Goal: Task Accomplishment & Management: Manage account settings

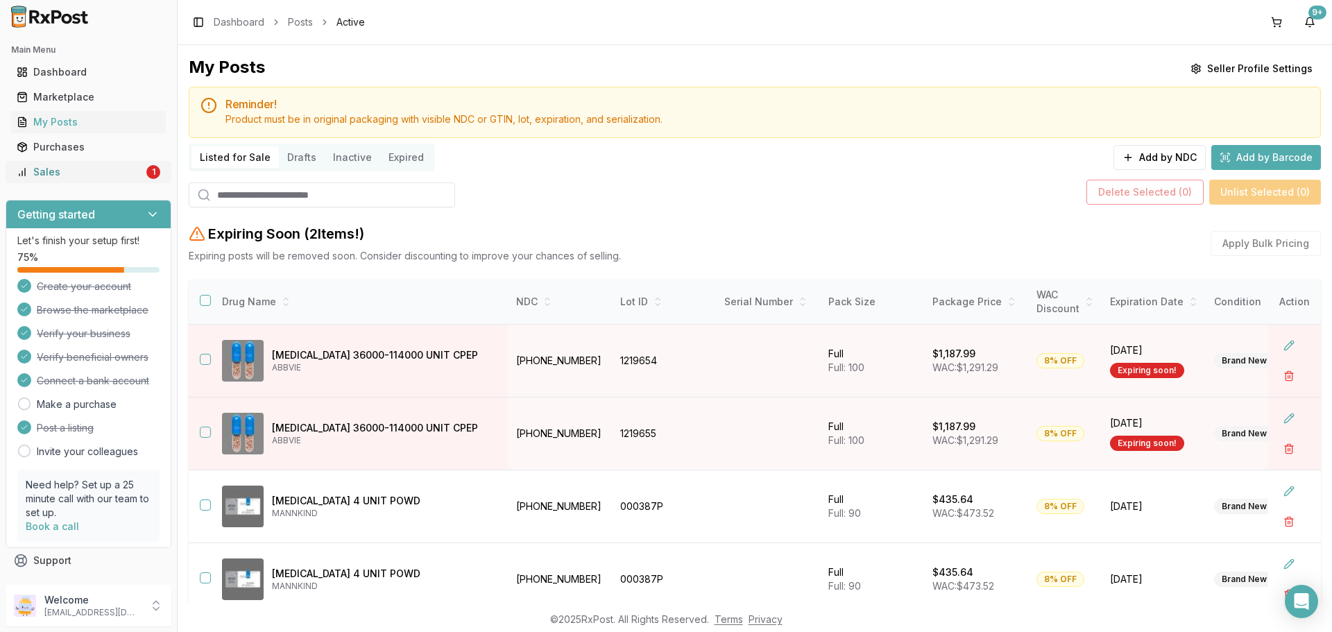
click at [92, 173] on div "Sales" at bounding box center [80, 172] width 127 height 14
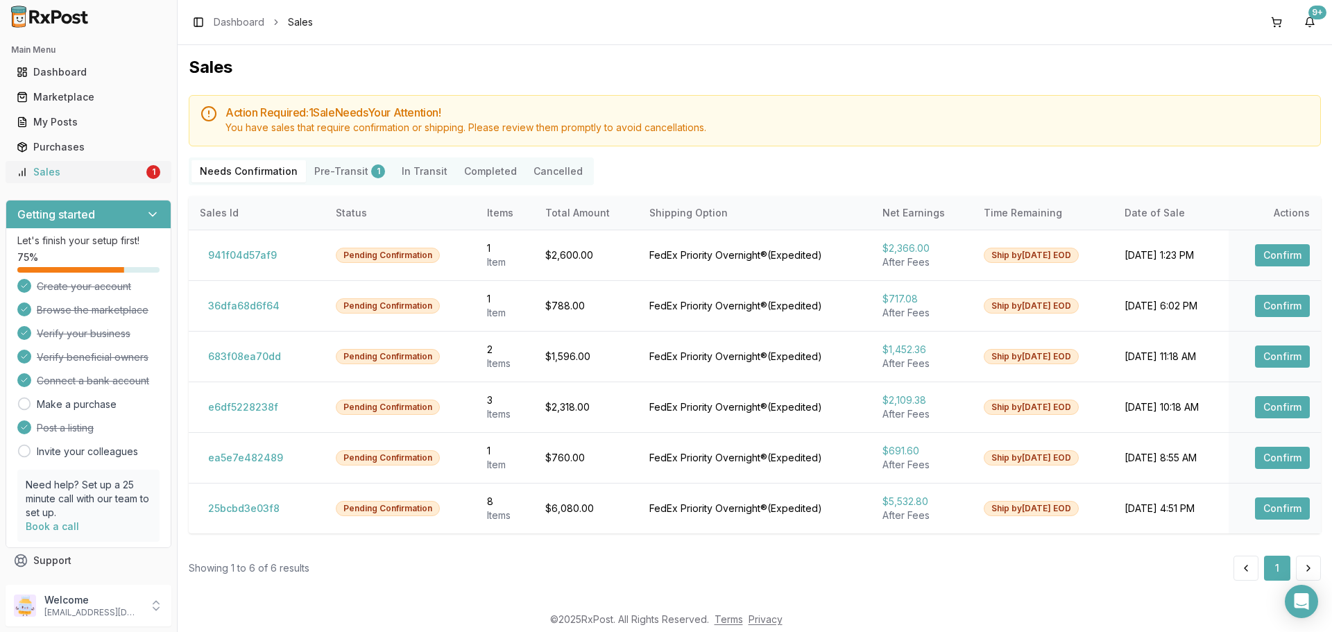
click at [60, 180] on link "Sales 1" at bounding box center [88, 172] width 155 height 25
click at [1280, 247] on button "Confirm" at bounding box center [1282, 255] width 55 height 22
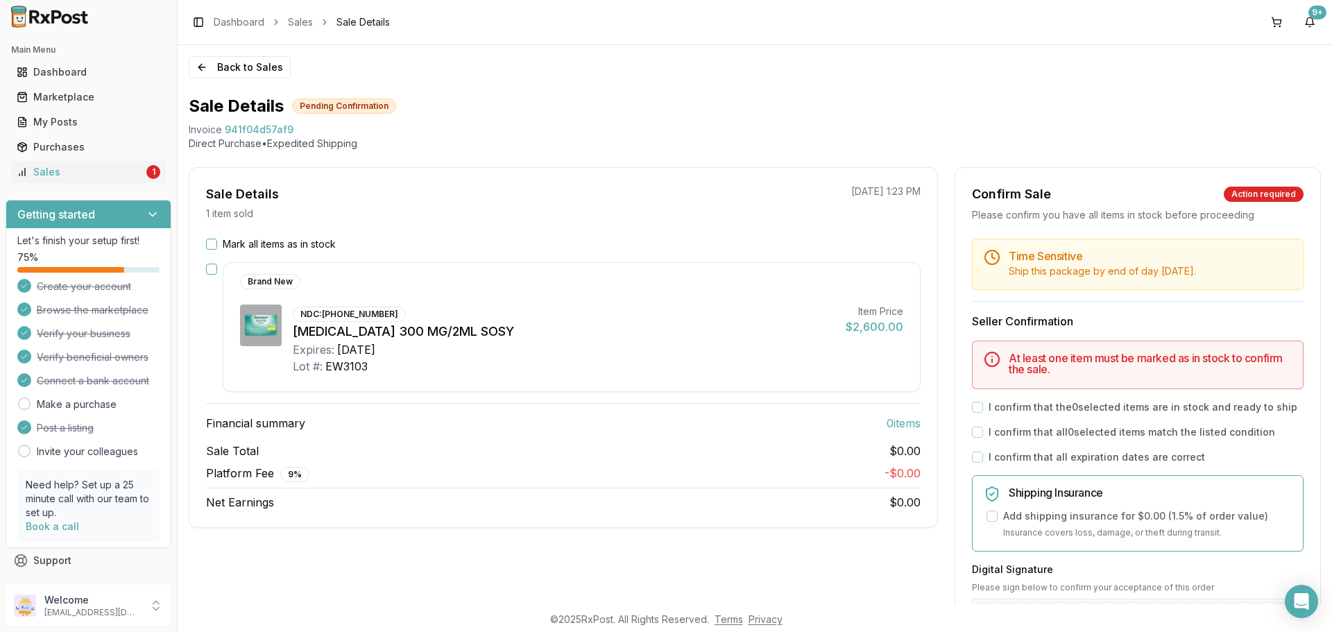
drag, startPoint x: 212, startPoint y: 245, endPoint x: 375, endPoint y: 197, distance: 169.9
click at [213, 243] on button "Mark all items as in stock" at bounding box center [211, 244] width 11 height 11
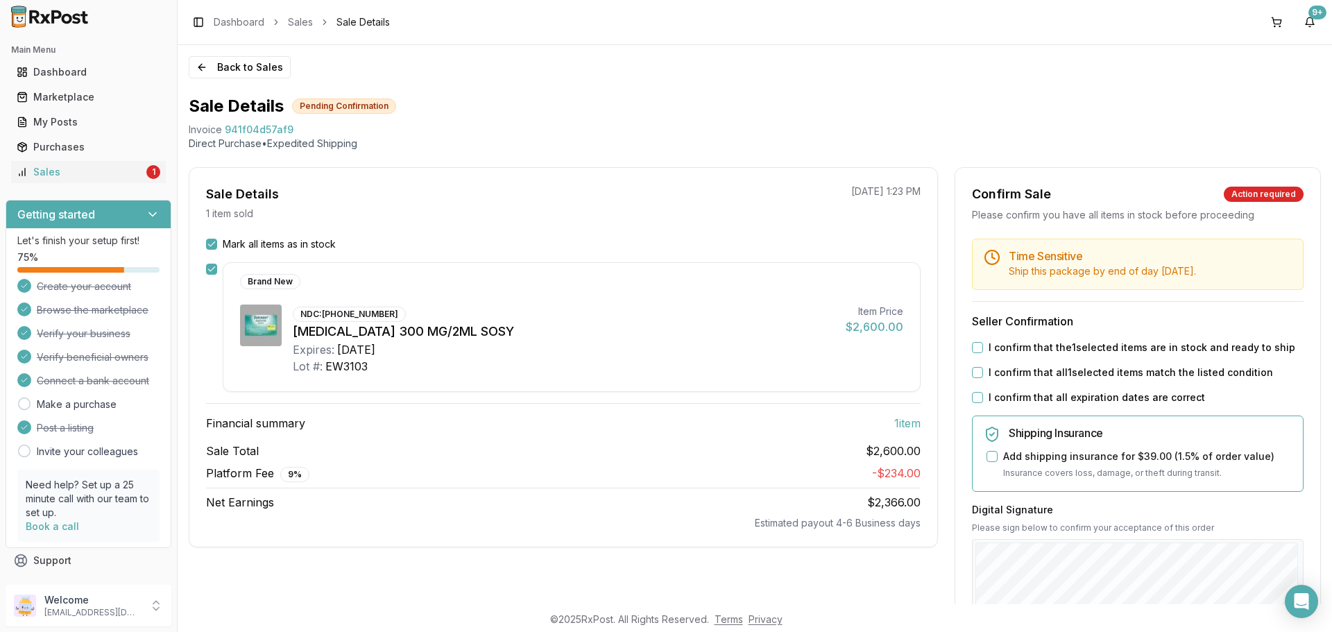
drag, startPoint x: 972, startPoint y: 345, endPoint x: 992, endPoint y: 381, distance: 41.6
click at [974, 347] on button "I confirm that the 1 selected items are in stock and ready to ship" at bounding box center [977, 347] width 11 height 11
click at [974, 374] on button "I confirm that all 1 selected items match the listed condition" at bounding box center [977, 372] width 11 height 11
click at [972, 396] on button "I confirm that all expiration dates are correct" at bounding box center [977, 397] width 11 height 11
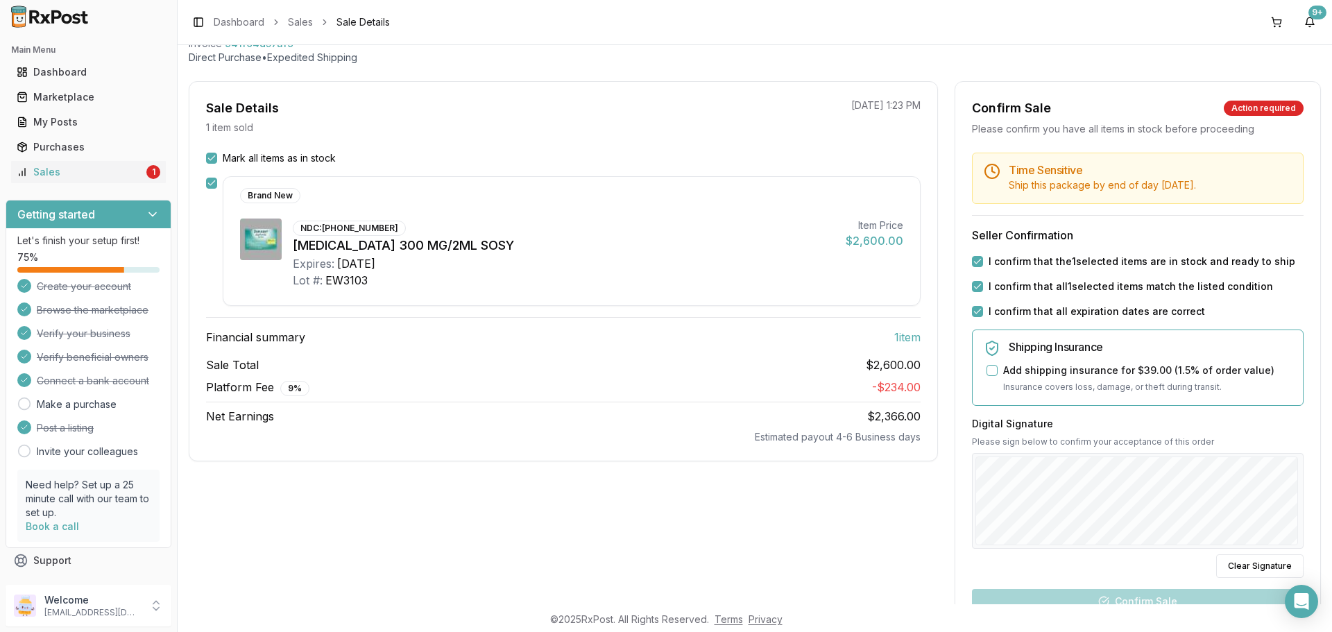
scroll to position [208, 0]
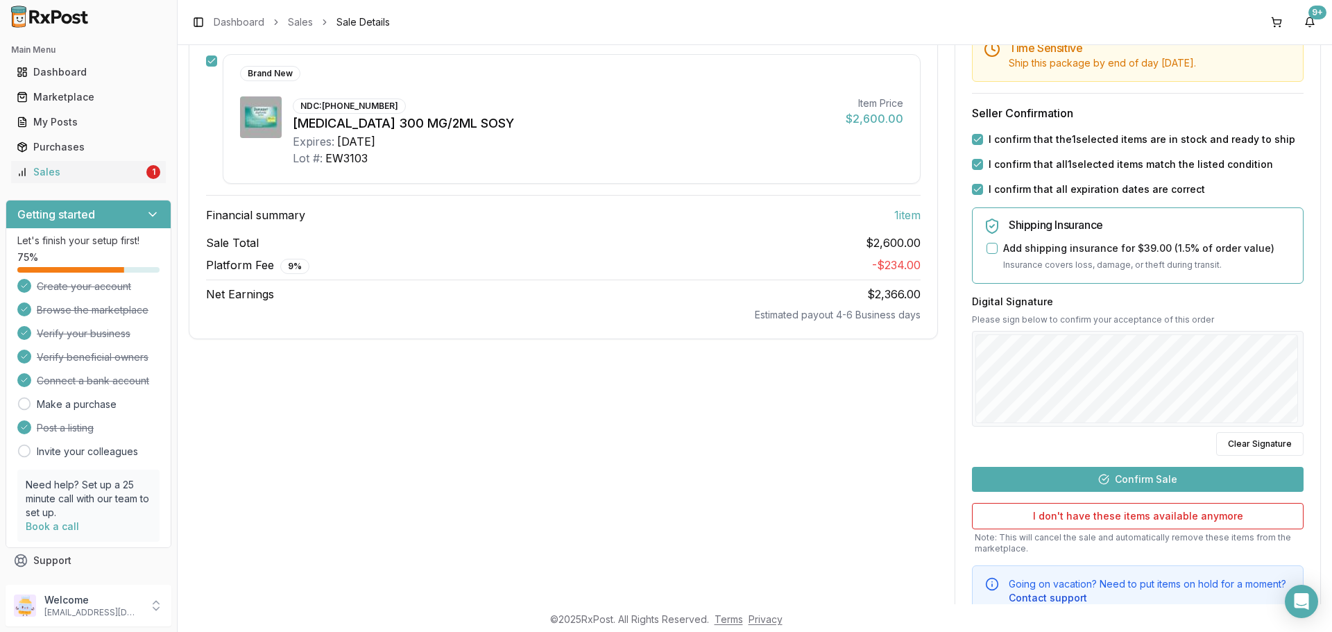
click at [1126, 479] on button "Confirm Sale" at bounding box center [1138, 479] width 332 height 25
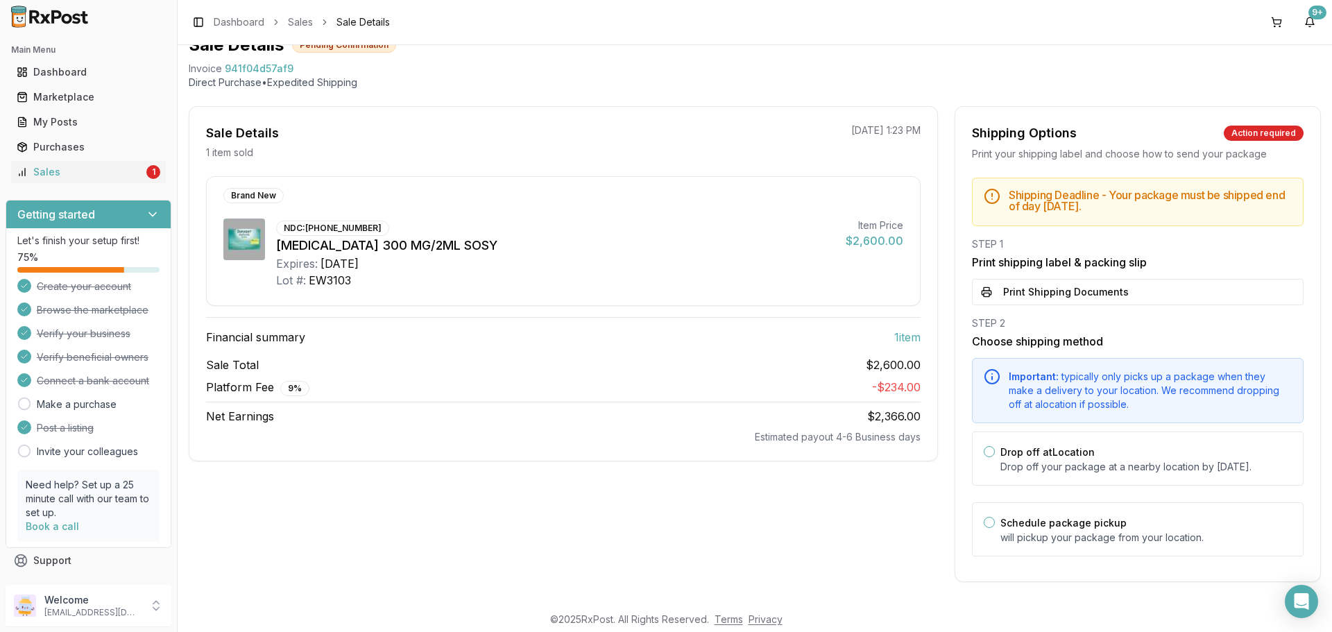
scroll to position [75, 0]
click at [1070, 279] on button "Print Shipping Documents" at bounding box center [1138, 292] width 332 height 26
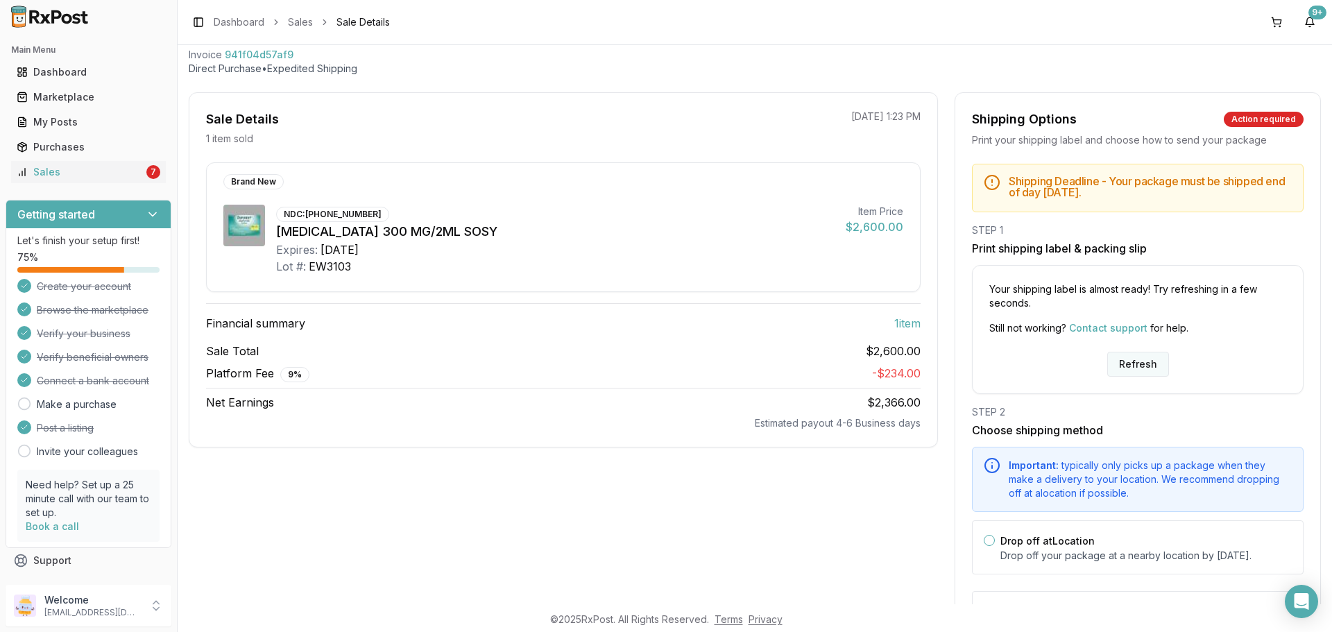
click at [1131, 363] on button "Refresh" at bounding box center [1138, 364] width 62 height 25
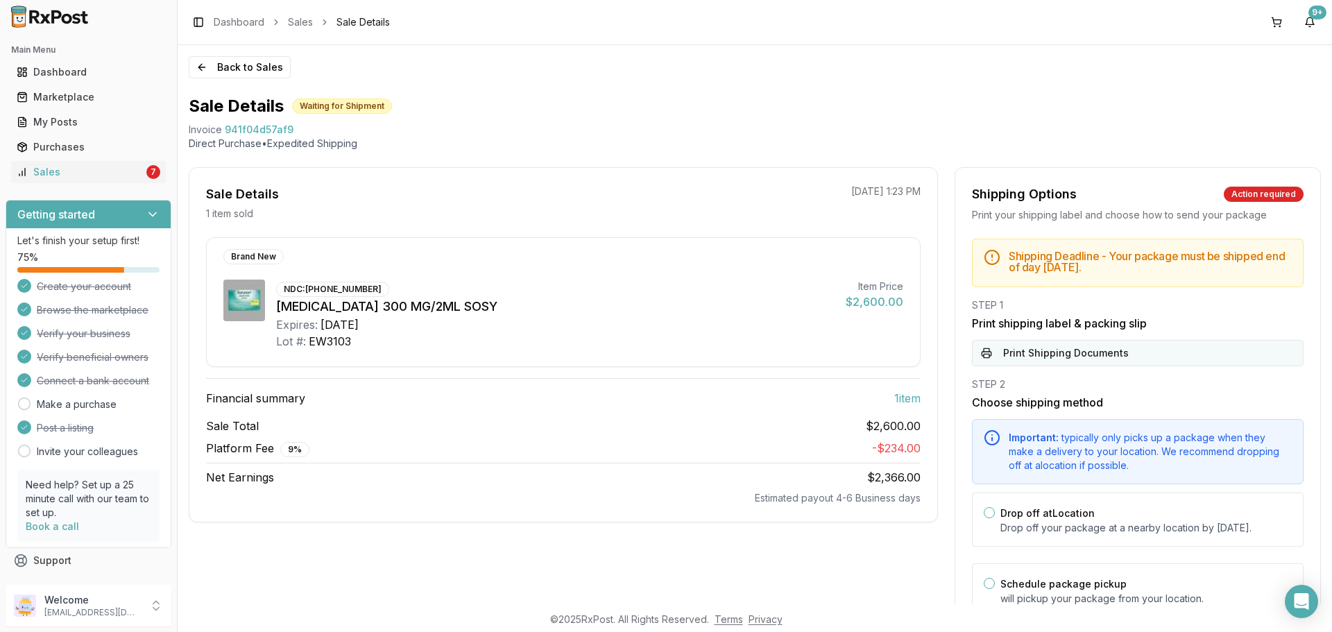
click at [1021, 349] on button "Print Shipping Documents" at bounding box center [1138, 353] width 332 height 26
click at [76, 174] on div "Sales" at bounding box center [80, 172] width 127 height 14
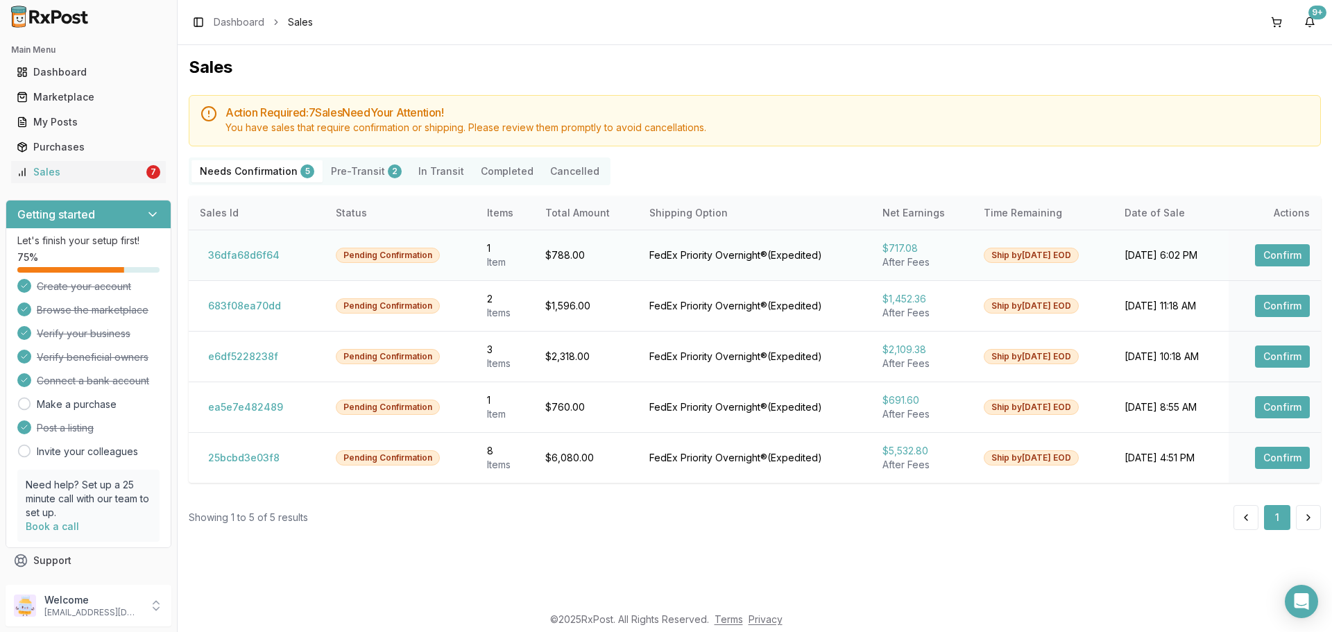
click at [1268, 257] on button "Confirm" at bounding box center [1282, 255] width 55 height 22
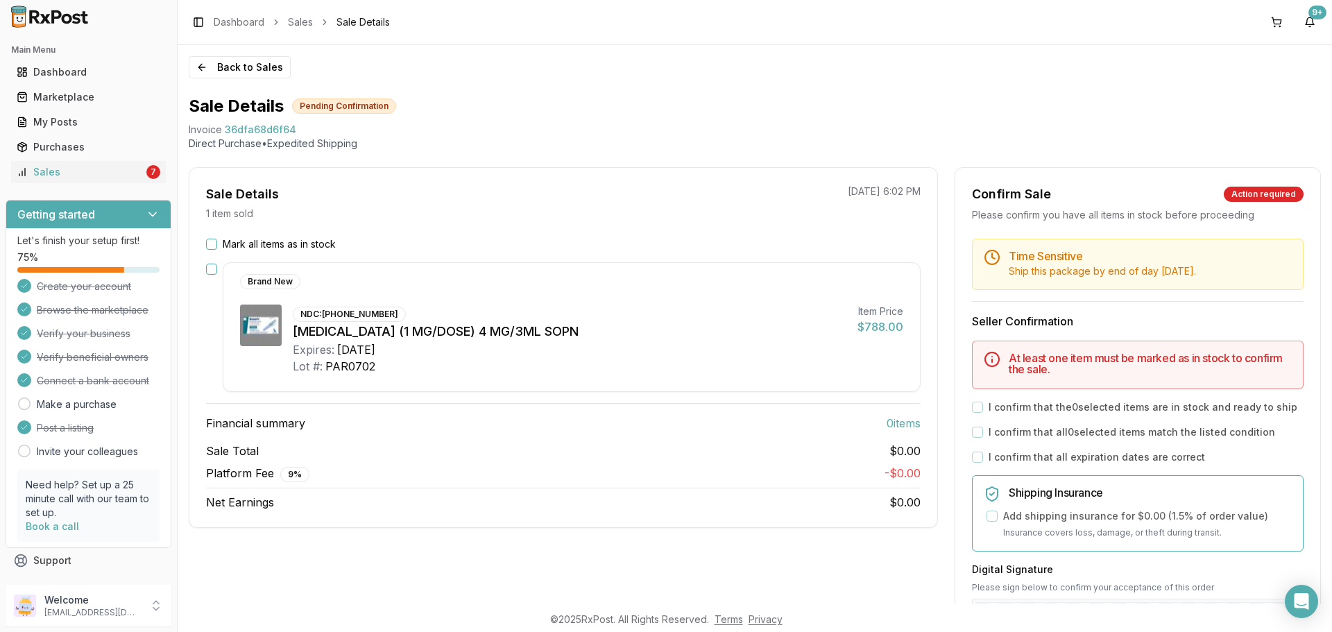
click at [214, 245] on button "Mark all items as in stock" at bounding box center [211, 244] width 11 height 11
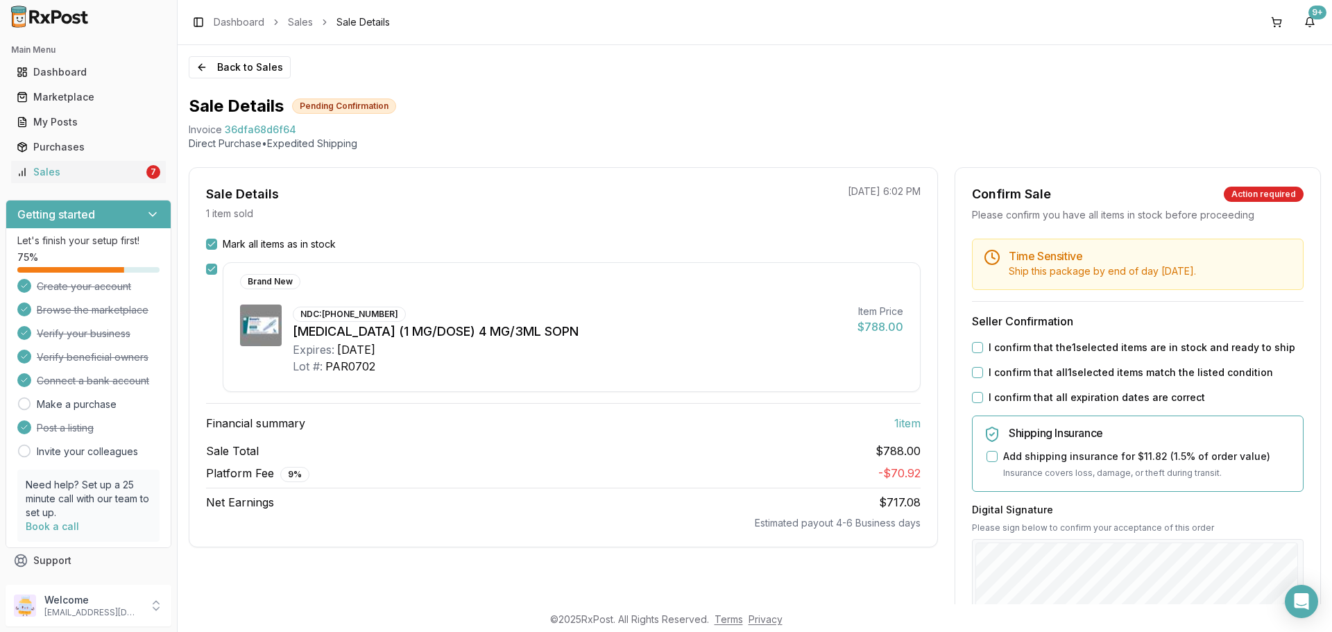
scroll to position [69, 0]
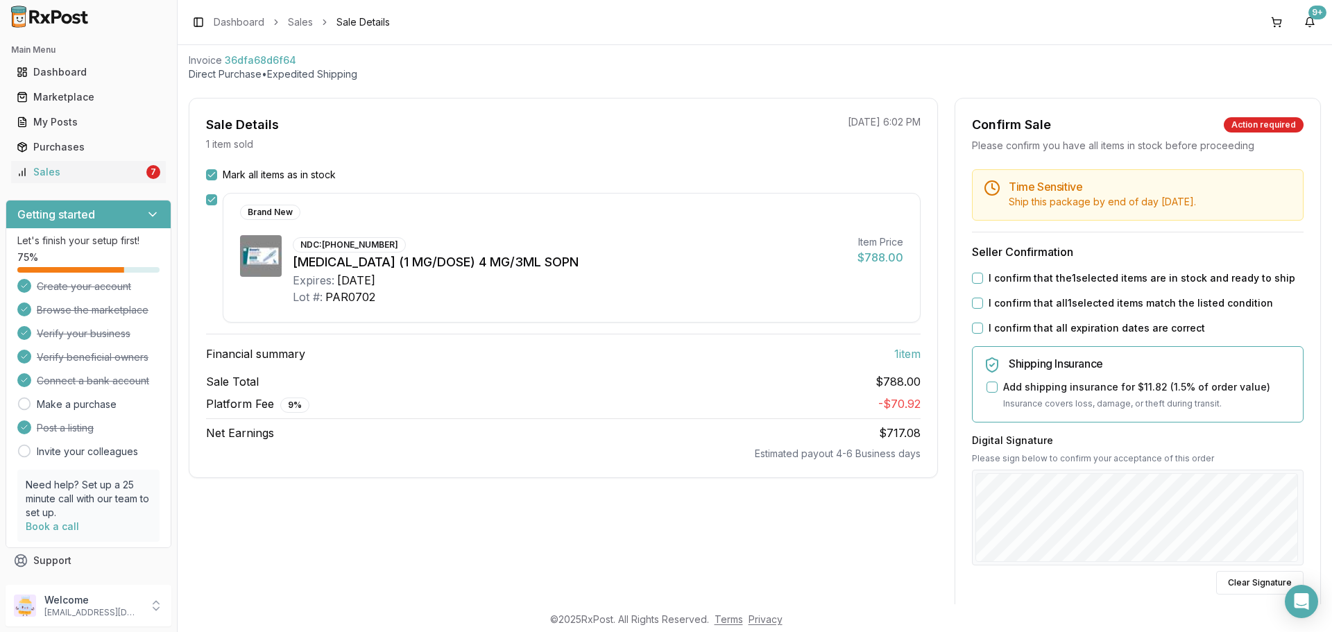
click at [973, 281] on button "I confirm that the 1 selected items are in stock and ready to ship" at bounding box center [977, 278] width 11 height 11
click at [974, 302] on button "I confirm that all 1 selected items match the listed condition" at bounding box center [977, 303] width 11 height 11
click at [977, 326] on button "I confirm that all expiration dates are correct" at bounding box center [977, 328] width 11 height 11
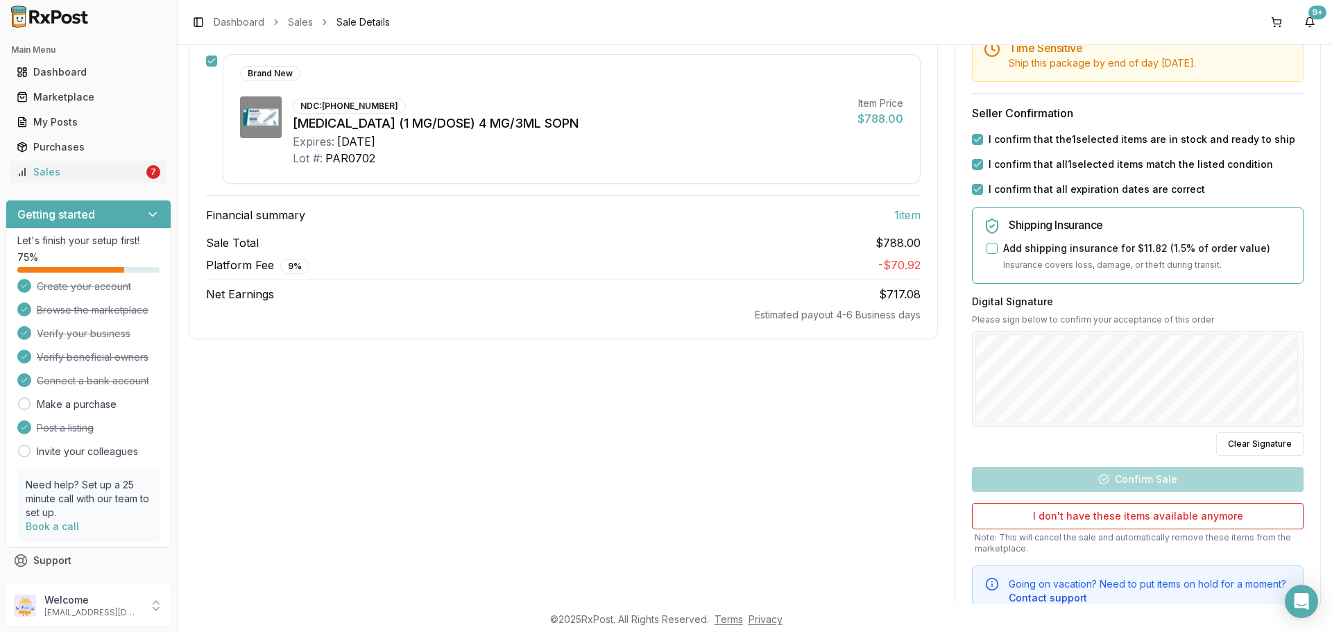
scroll to position [260, 0]
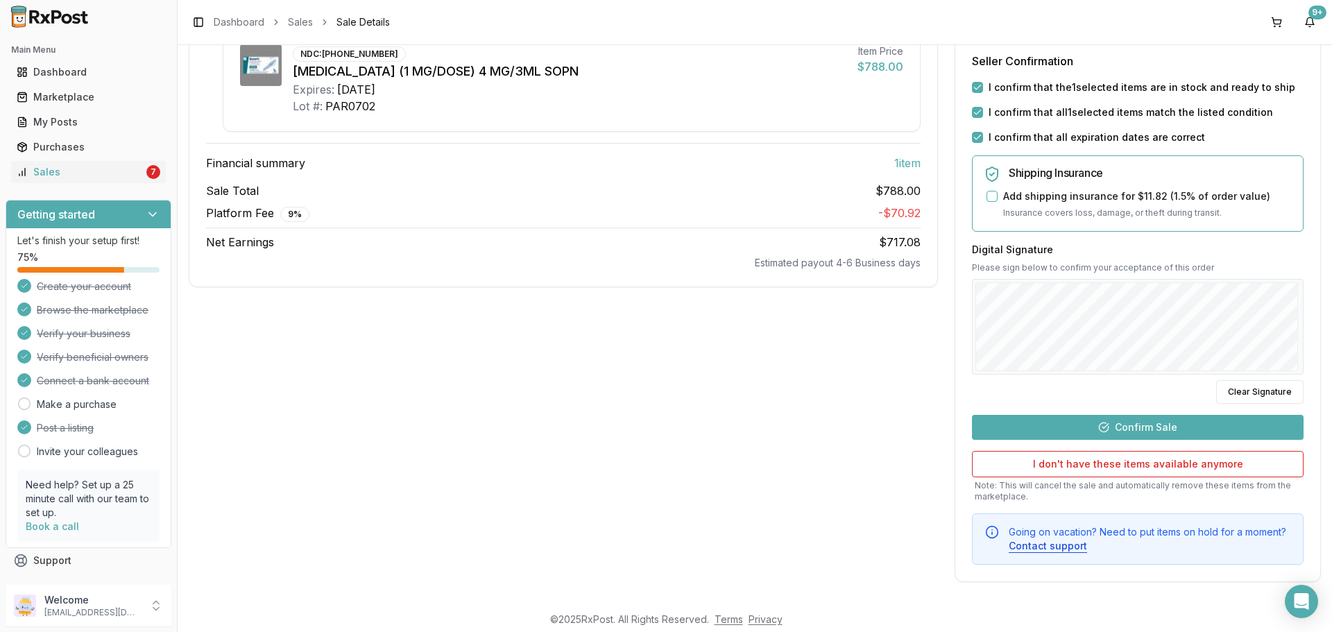
click at [1103, 427] on button "Confirm Sale" at bounding box center [1138, 427] width 332 height 25
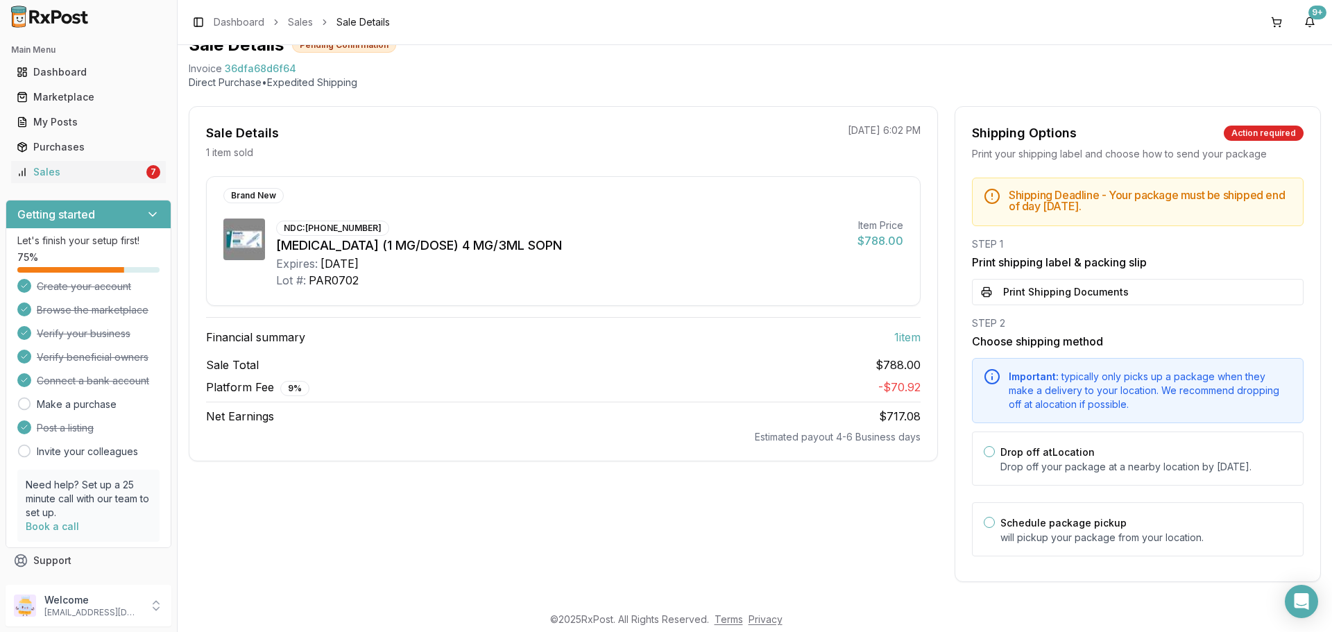
scroll to position [75, 0]
click at [1051, 282] on button "Print Shipping Documents" at bounding box center [1138, 292] width 332 height 26
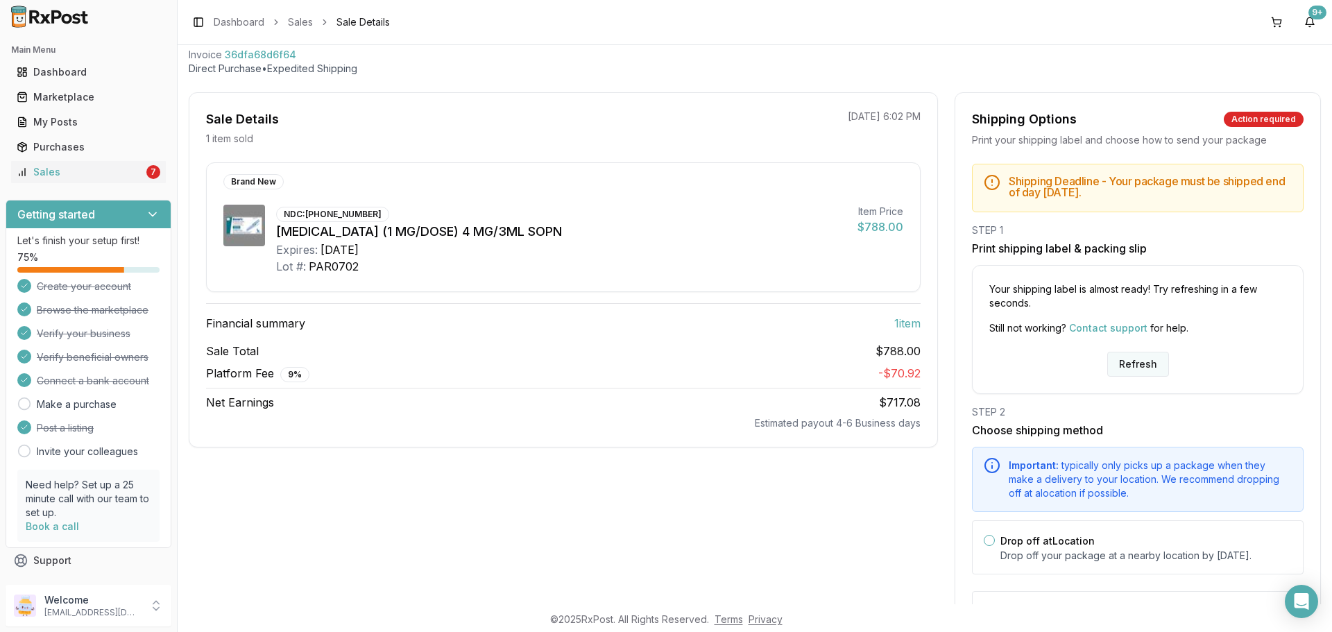
click at [1151, 364] on button "Refresh" at bounding box center [1138, 364] width 62 height 25
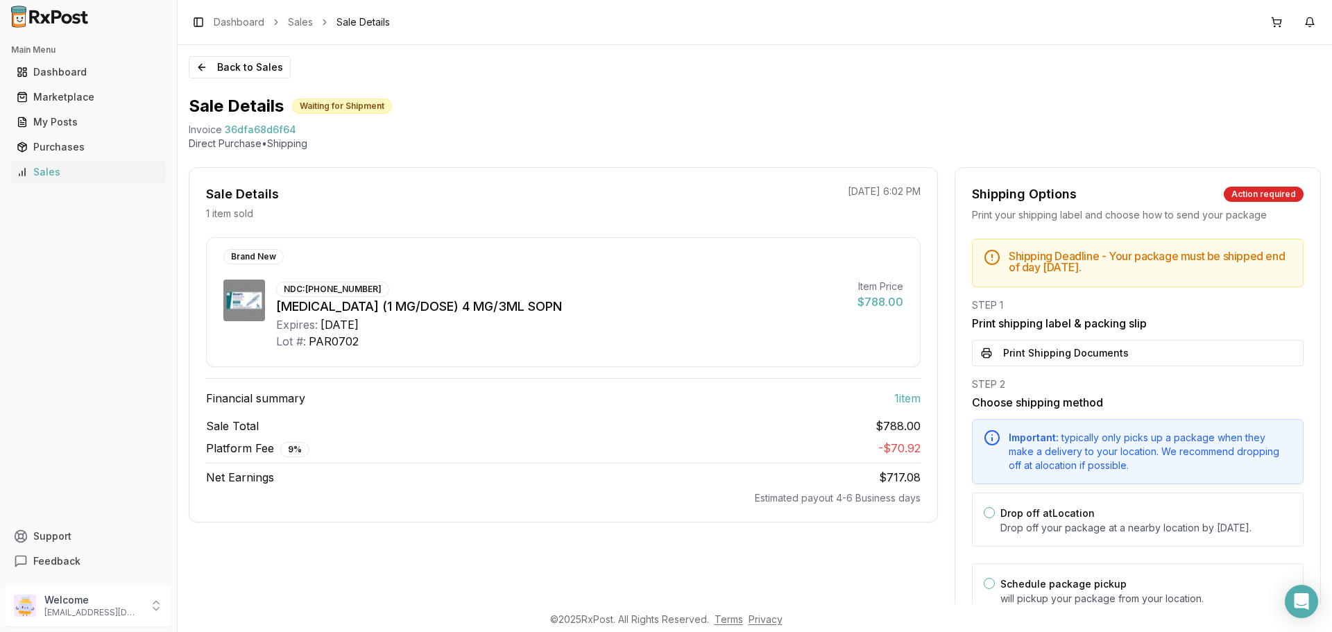
click at [1088, 355] on button "Print Shipping Documents" at bounding box center [1138, 353] width 332 height 26
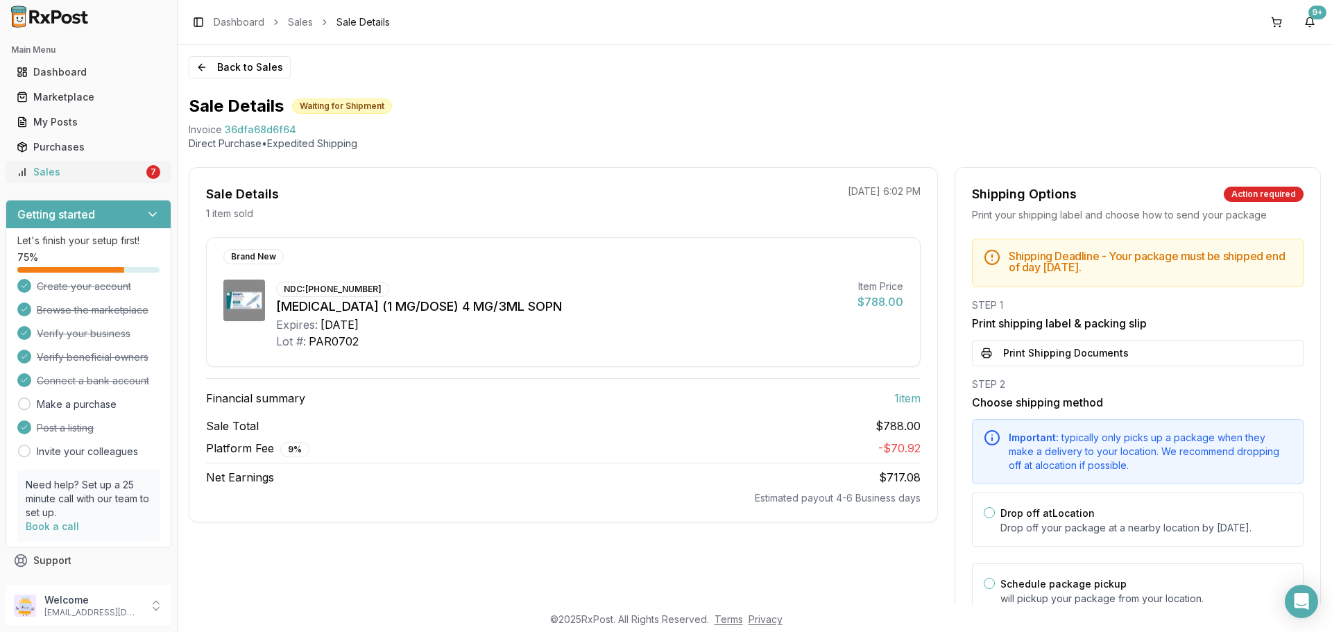
click at [66, 171] on div "Sales" at bounding box center [80, 172] width 127 height 14
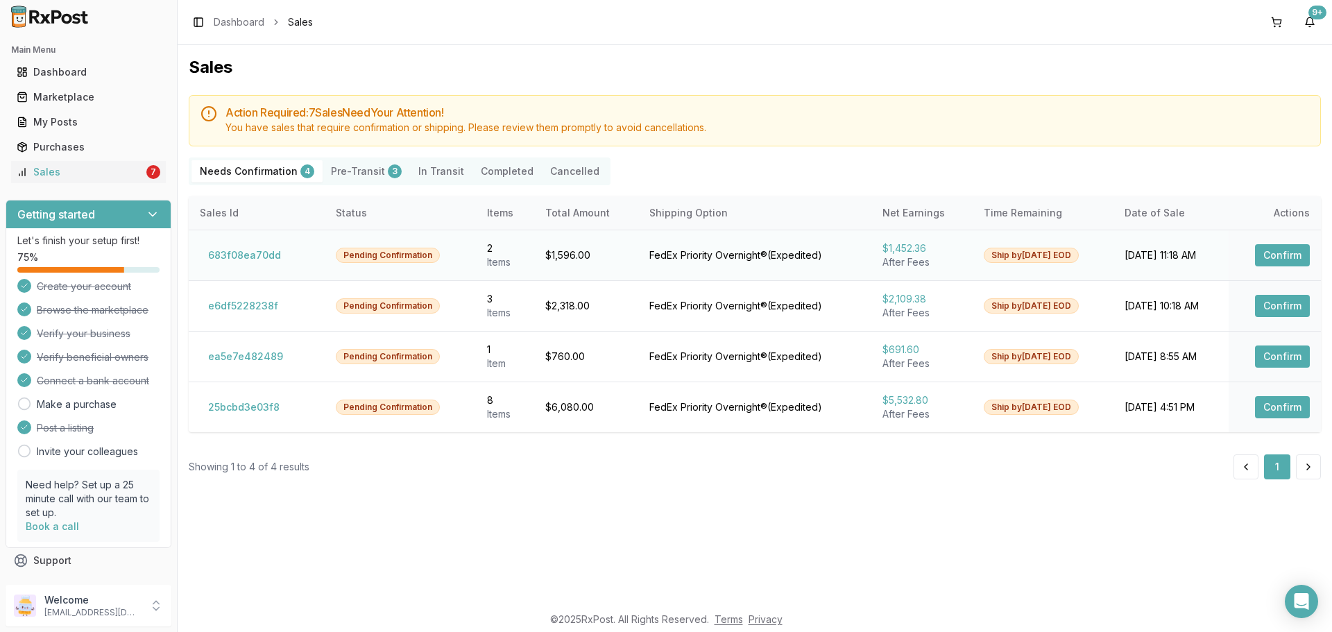
click at [1278, 256] on button "Confirm" at bounding box center [1282, 255] width 55 height 22
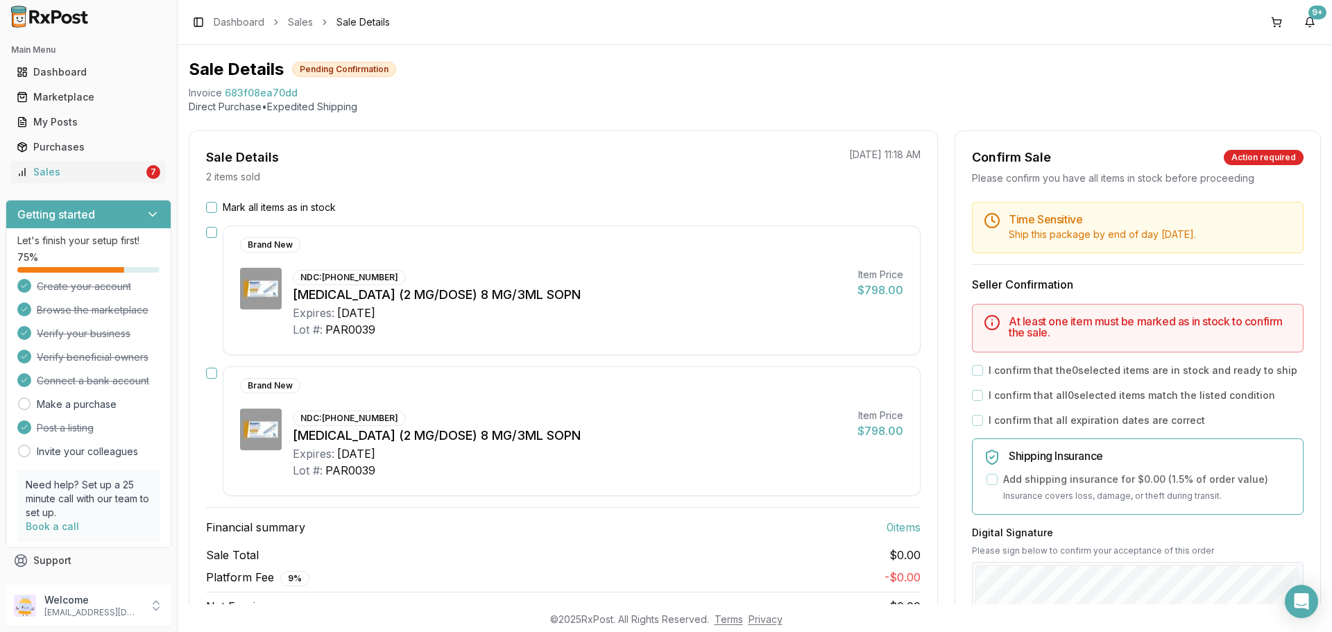
scroll to position [69, 0]
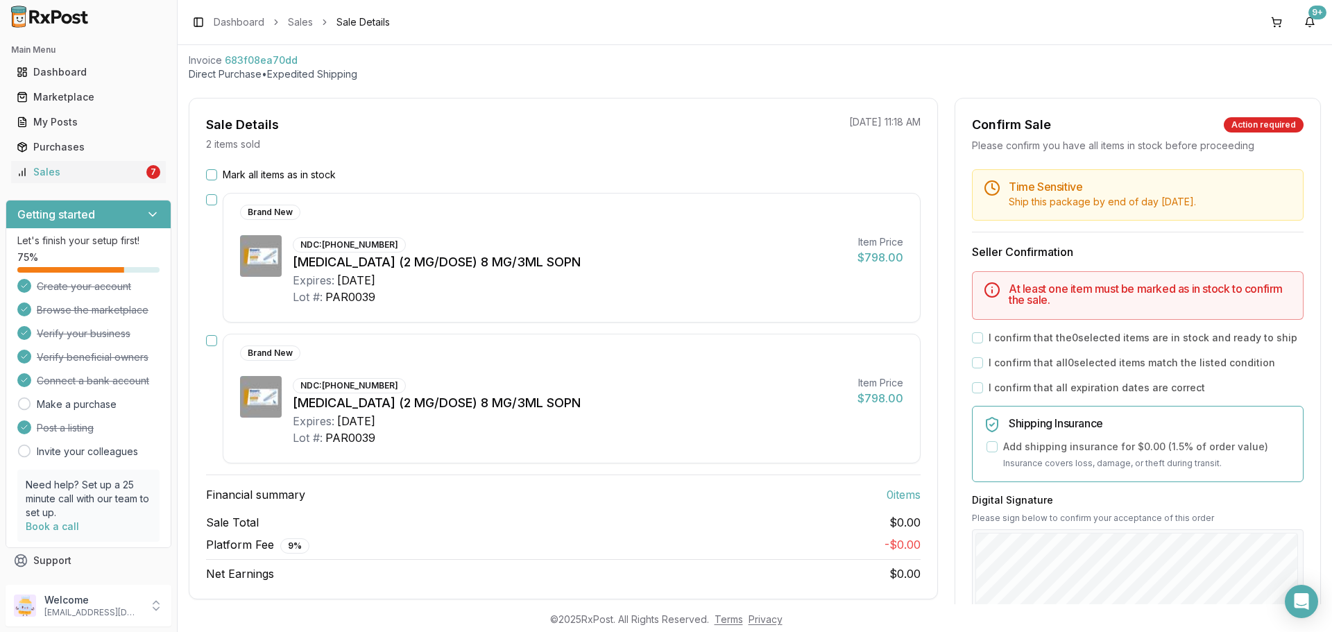
click at [209, 174] on button "Mark all items as in stock" at bounding box center [211, 174] width 11 height 11
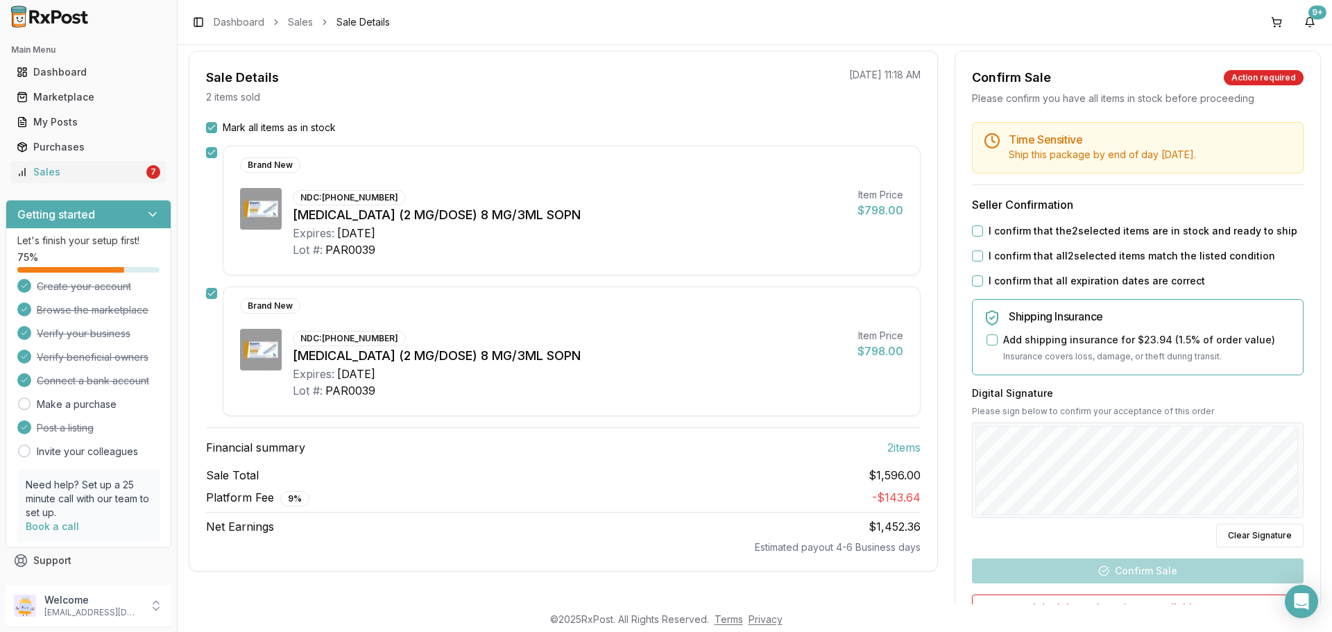
scroll to position [139, 0]
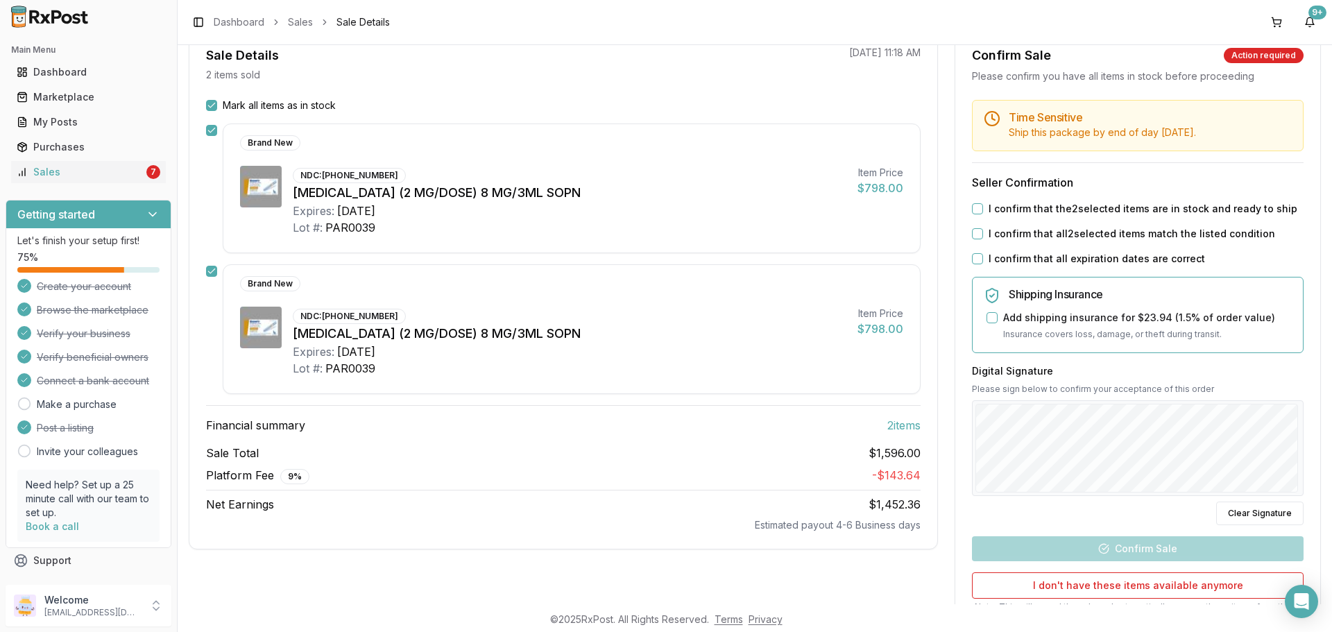
click at [972, 206] on button "I confirm that the 2 selected items are in stock and ready to ship" at bounding box center [977, 208] width 11 height 11
click at [976, 230] on button "I confirm that all 2 selected items match the listed condition" at bounding box center [977, 233] width 11 height 11
click at [977, 255] on button "I confirm that all expiration dates are correct" at bounding box center [977, 258] width 11 height 11
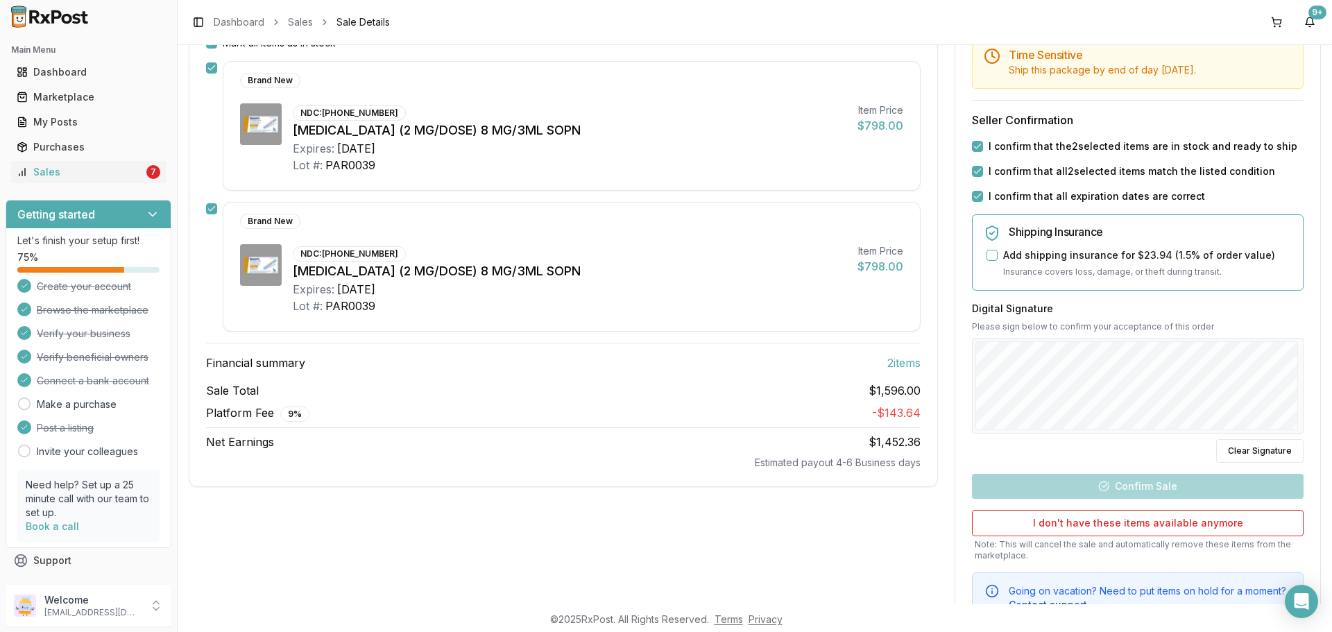
scroll to position [260, 0]
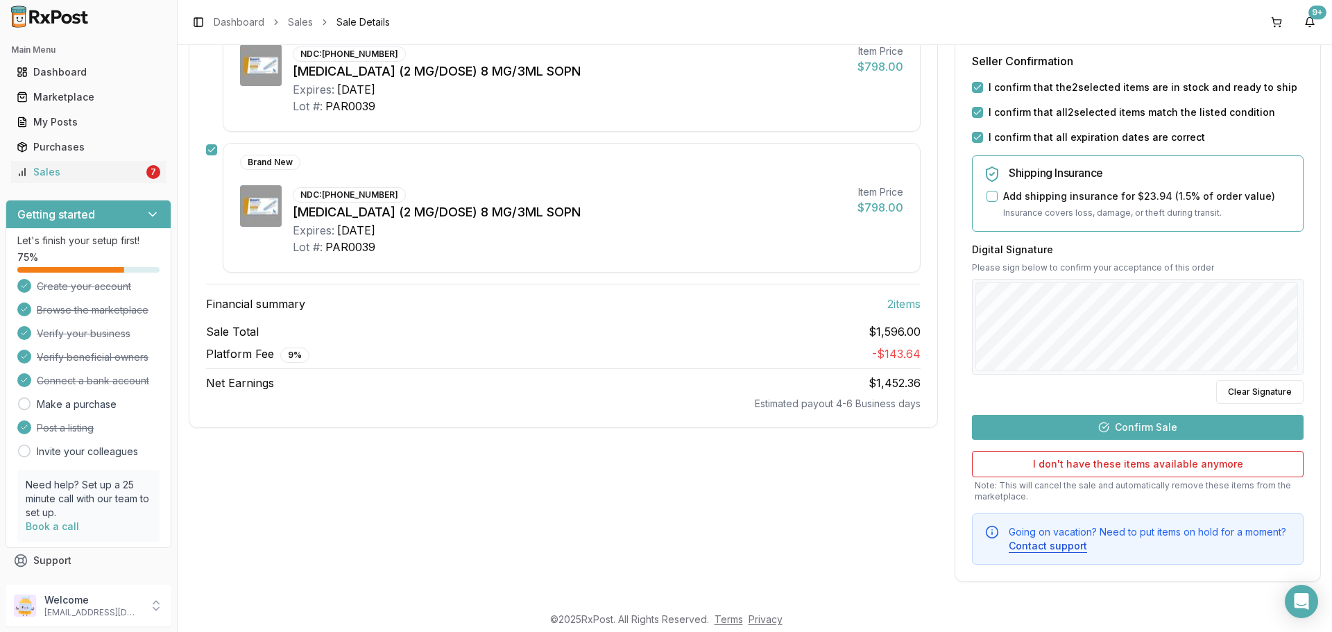
click at [1131, 431] on button "Confirm Sale" at bounding box center [1138, 427] width 332 height 25
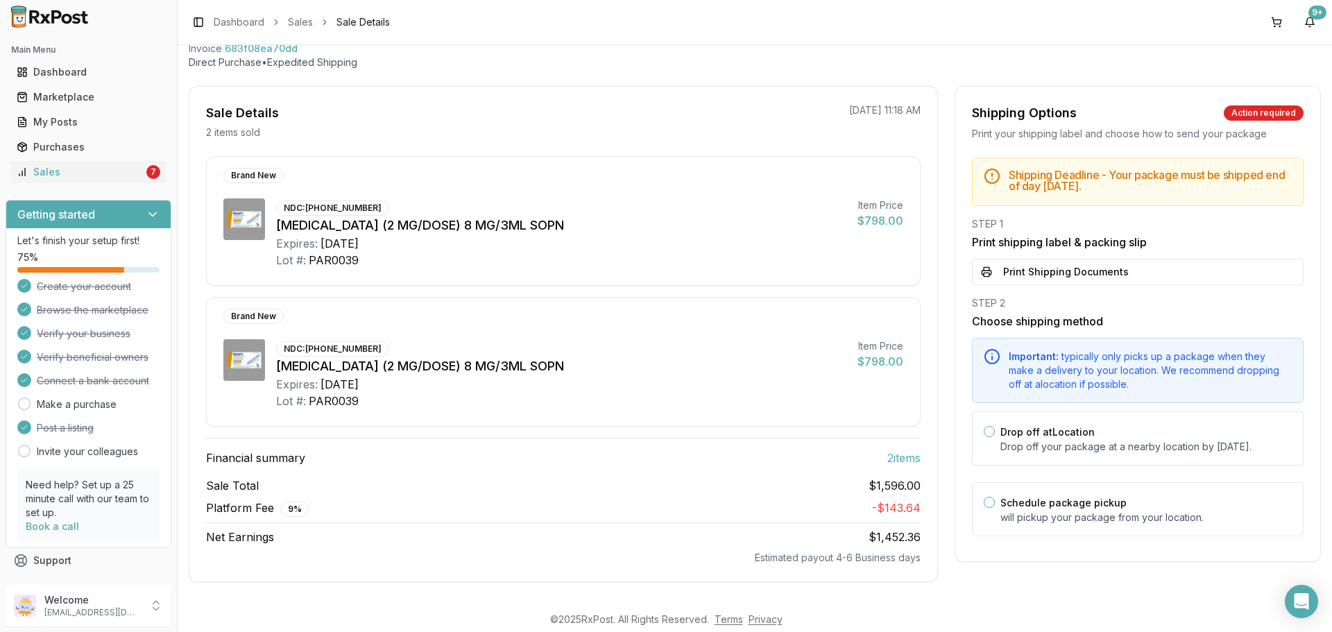
scroll to position [81, 0]
click at [1007, 275] on button "Print Shipping Documents" at bounding box center [1138, 272] width 332 height 26
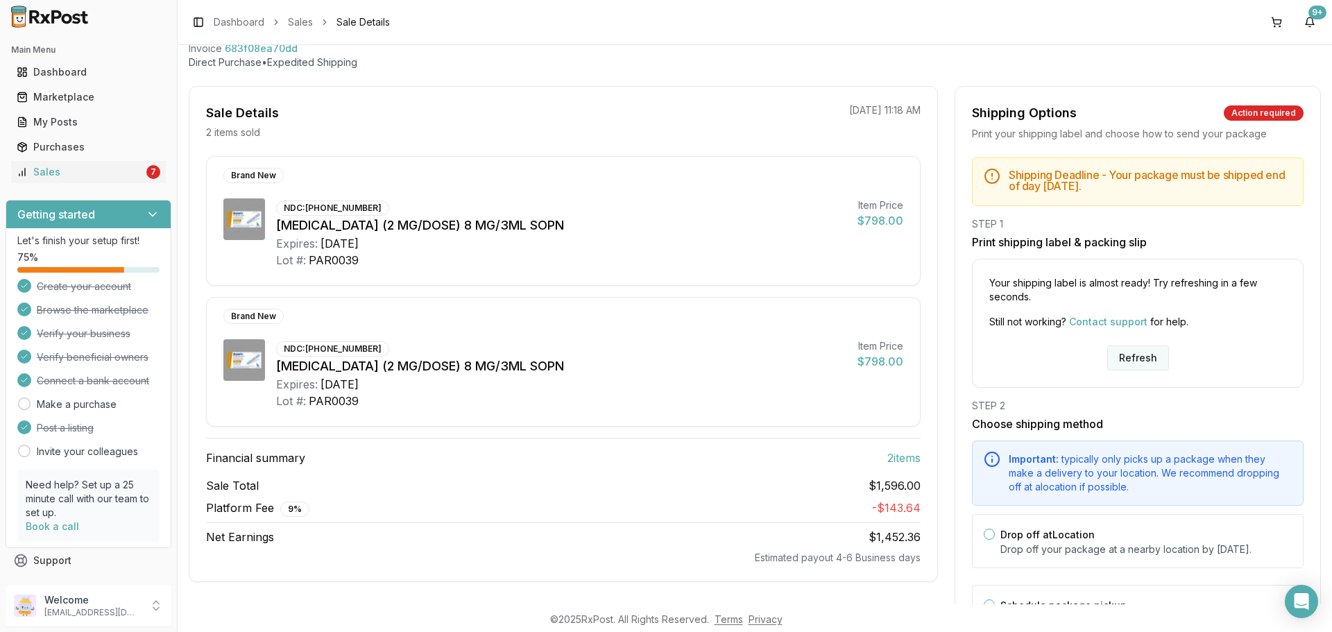
click at [1128, 361] on button "Refresh" at bounding box center [1138, 357] width 62 height 25
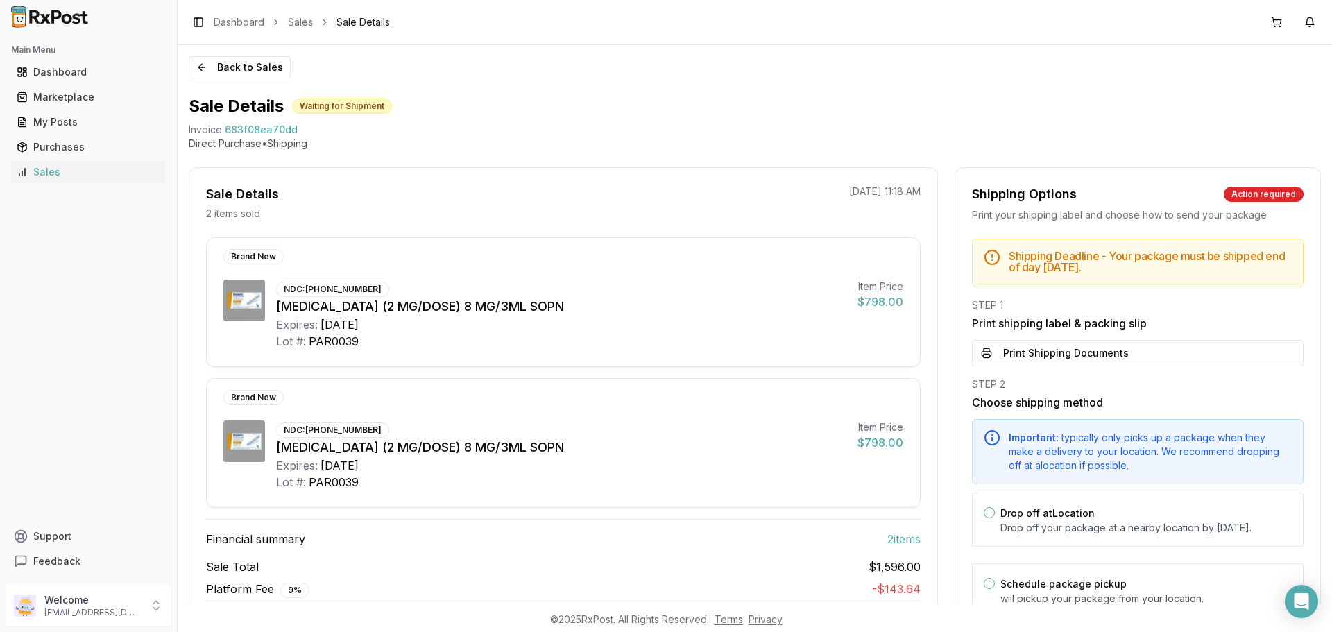
click at [1116, 358] on button "Print Shipping Documents" at bounding box center [1138, 353] width 332 height 26
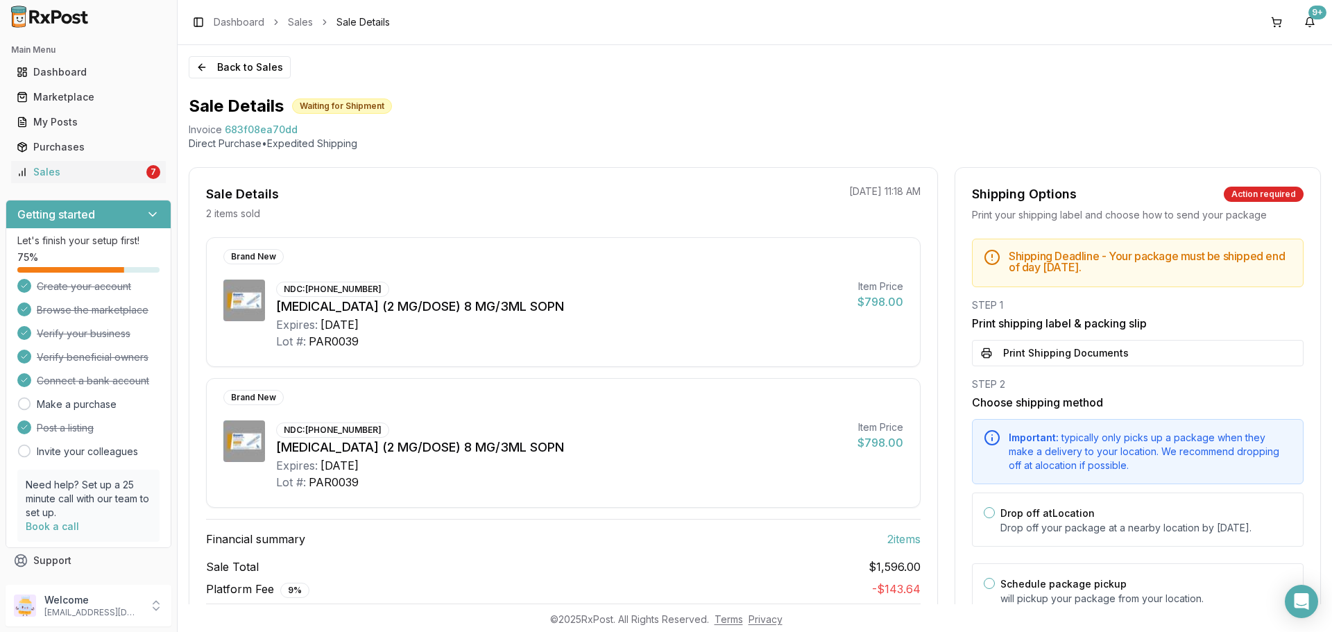
scroll to position [81, 0]
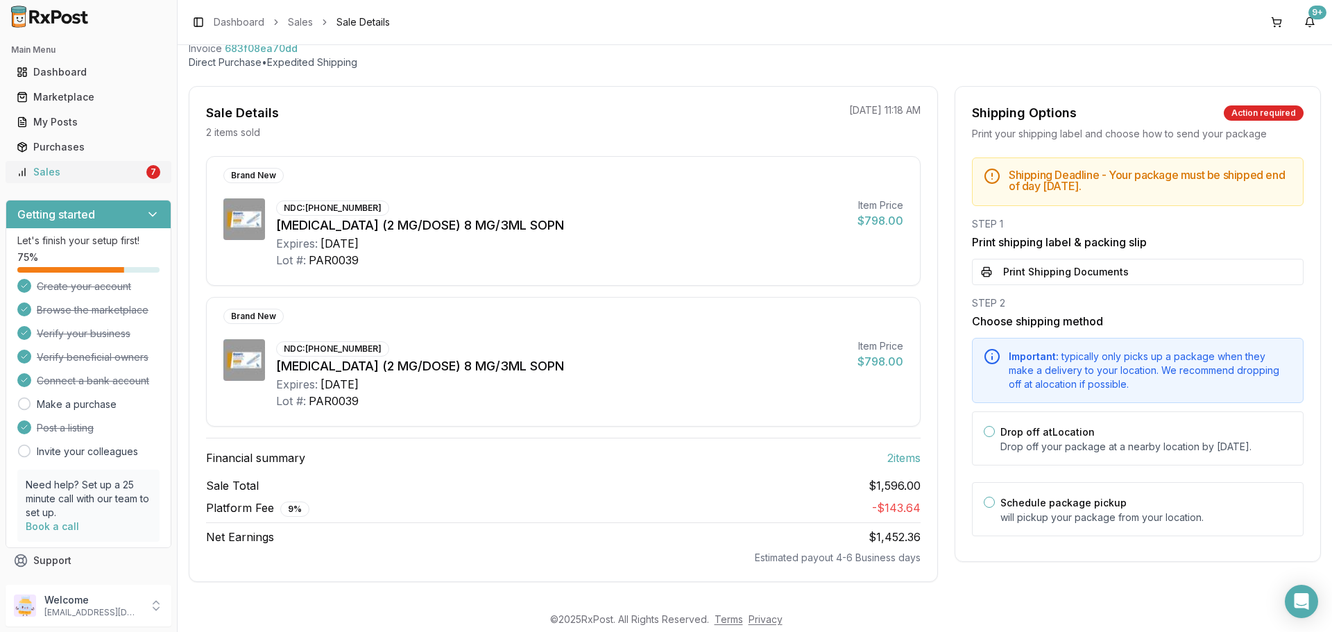
click at [89, 172] on div "Sales" at bounding box center [80, 172] width 127 height 14
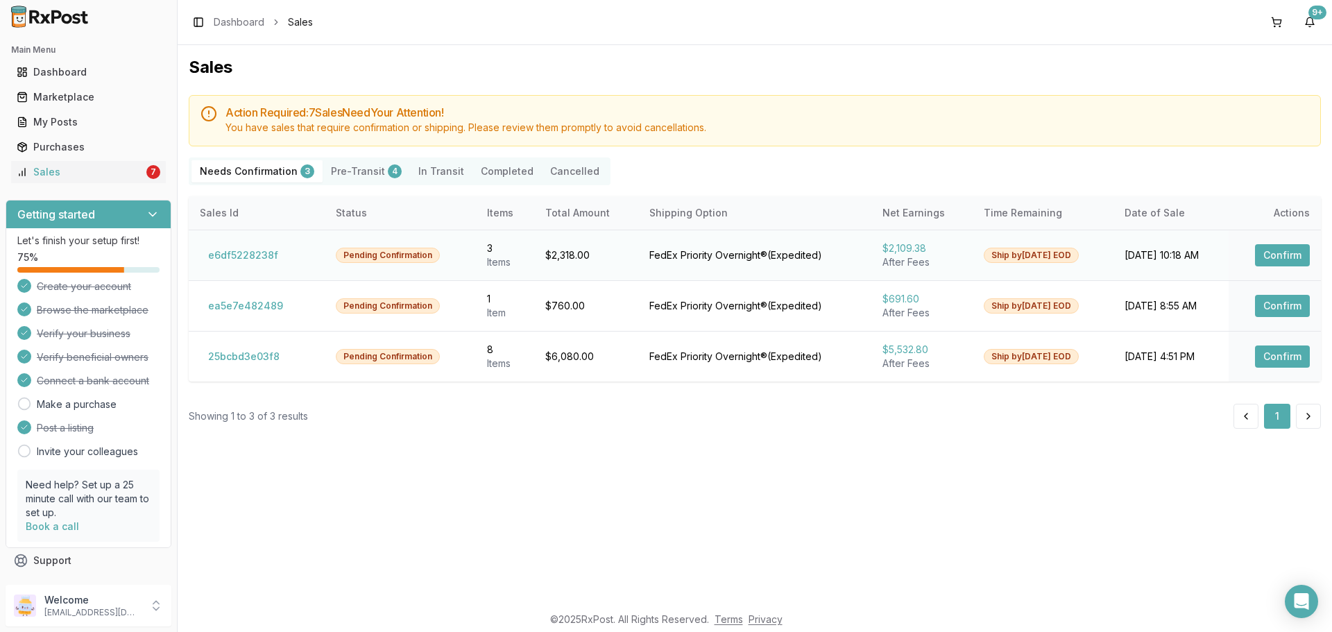
click at [1286, 254] on button "Confirm" at bounding box center [1282, 255] width 55 height 22
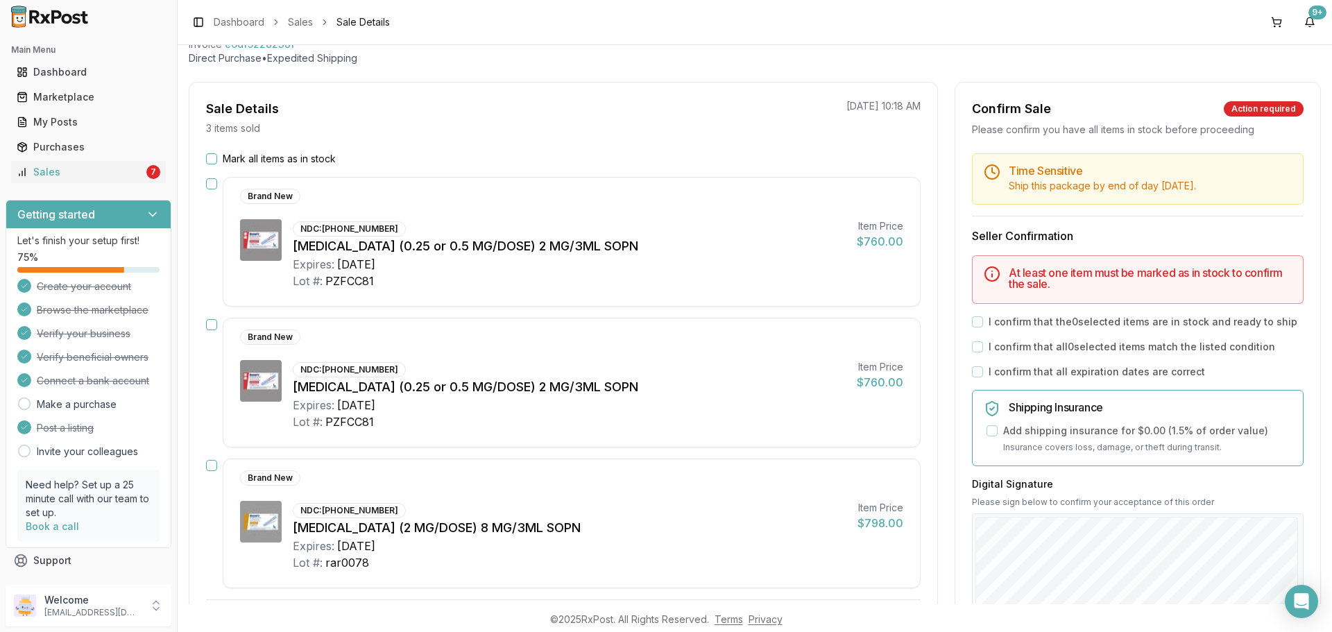
scroll to position [69, 0]
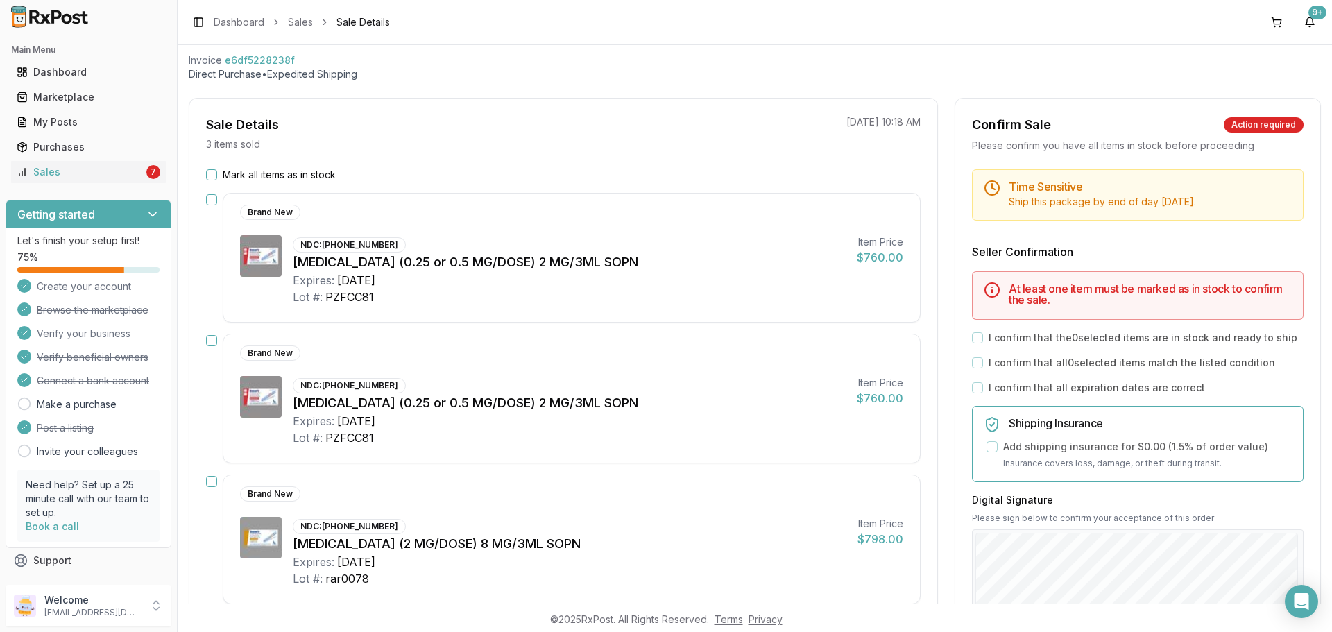
click at [207, 170] on button "Mark all items as in stock" at bounding box center [211, 174] width 11 height 11
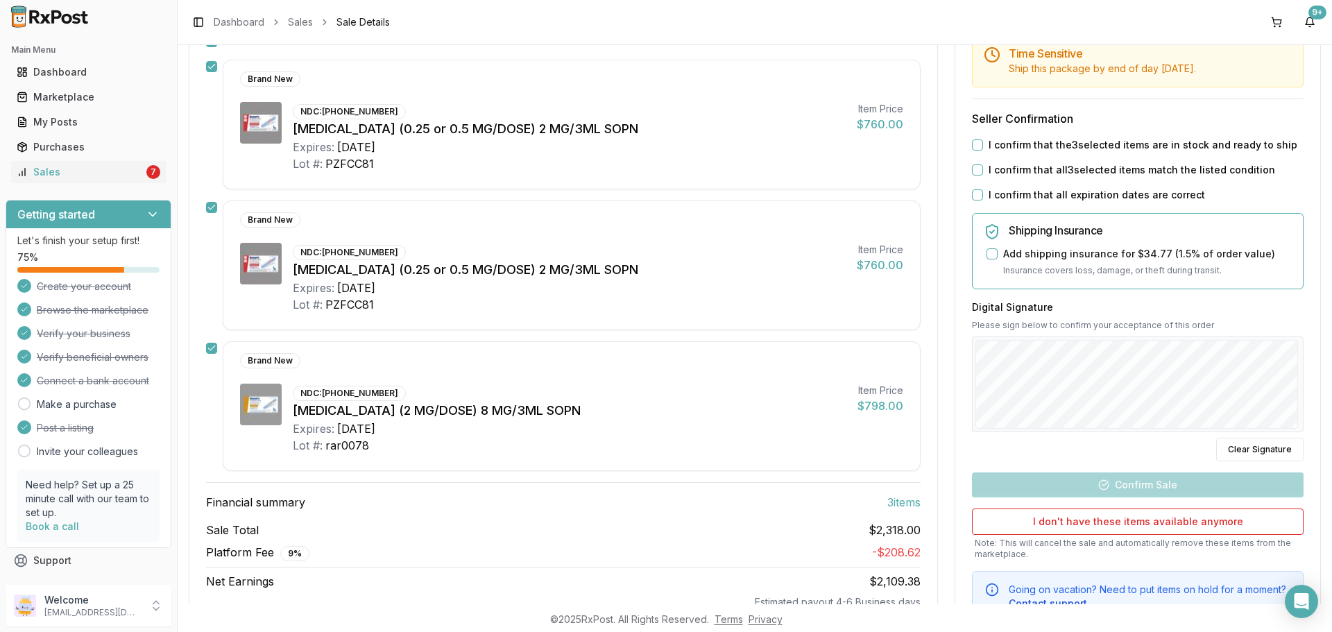
scroll to position [208, 0]
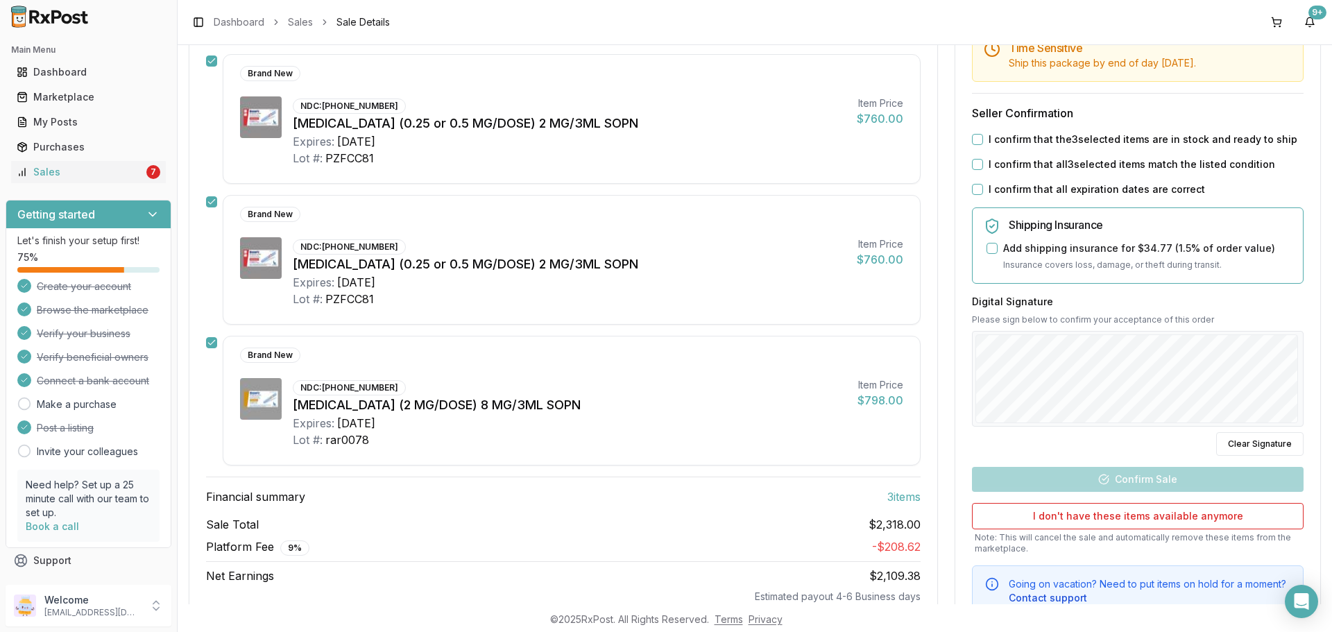
click at [972, 189] on button "I confirm that all expiration dates are correct" at bounding box center [977, 189] width 11 height 11
click at [974, 160] on button "I confirm that all 3 selected items match the listed condition" at bounding box center [977, 164] width 11 height 11
click at [972, 143] on button "I confirm that the 3 selected items are in stock and ready to ship" at bounding box center [977, 139] width 11 height 11
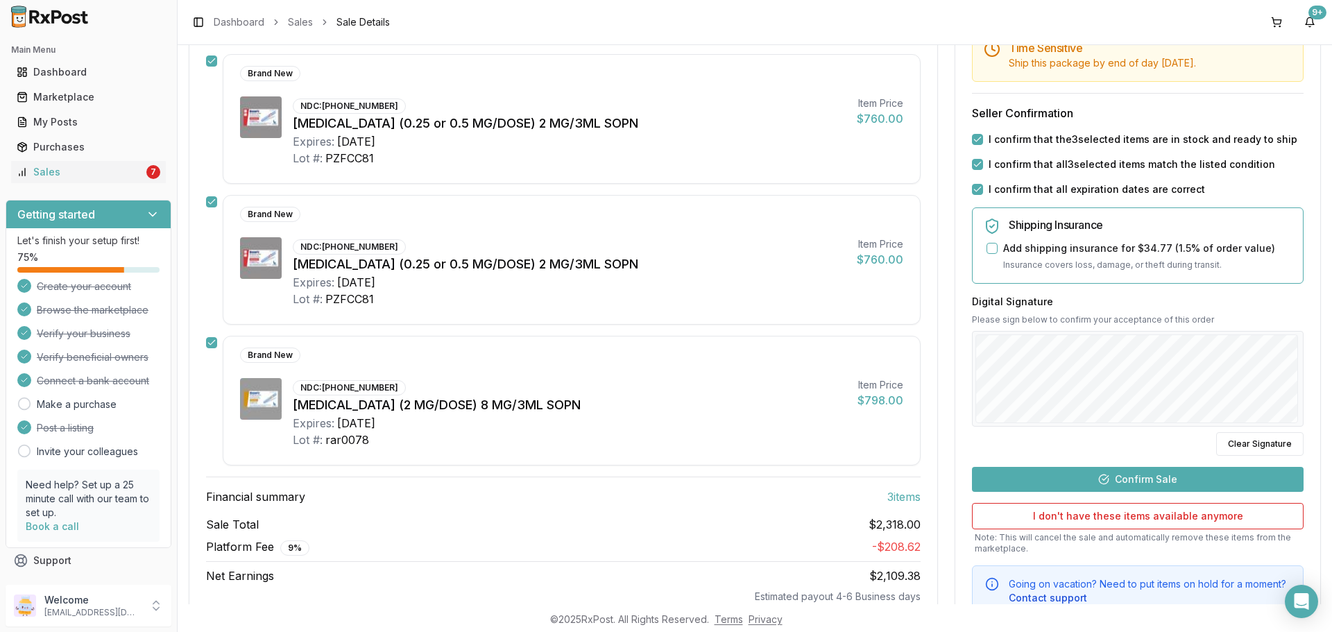
click at [1126, 475] on button "Confirm Sale" at bounding box center [1138, 479] width 332 height 25
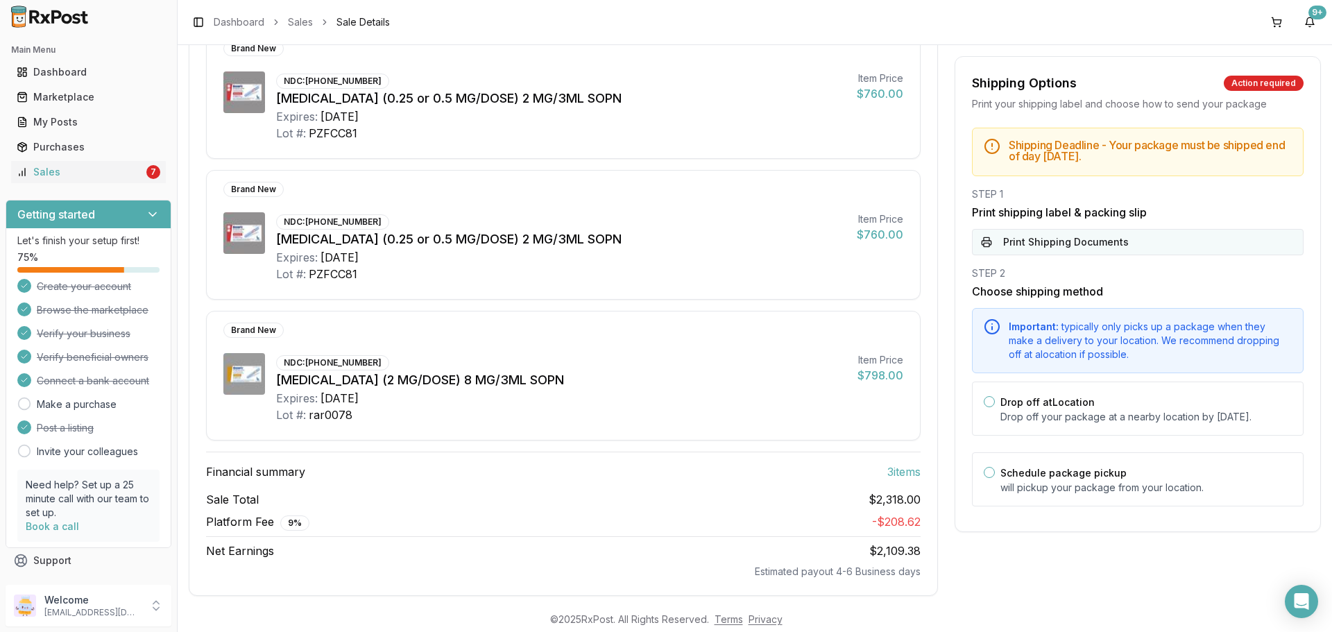
click at [1020, 237] on button "Print Shipping Documents" at bounding box center [1138, 242] width 332 height 26
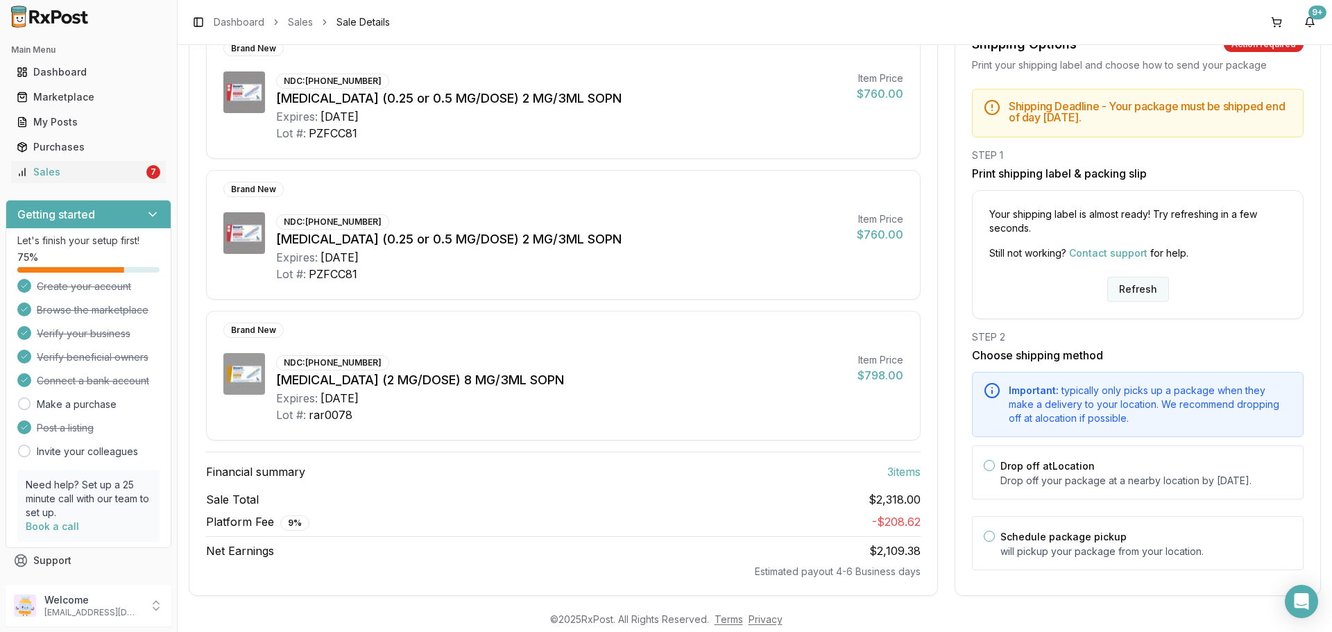
click at [1124, 277] on button "Refresh" at bounding box center [1138, 289] width 62 height 25
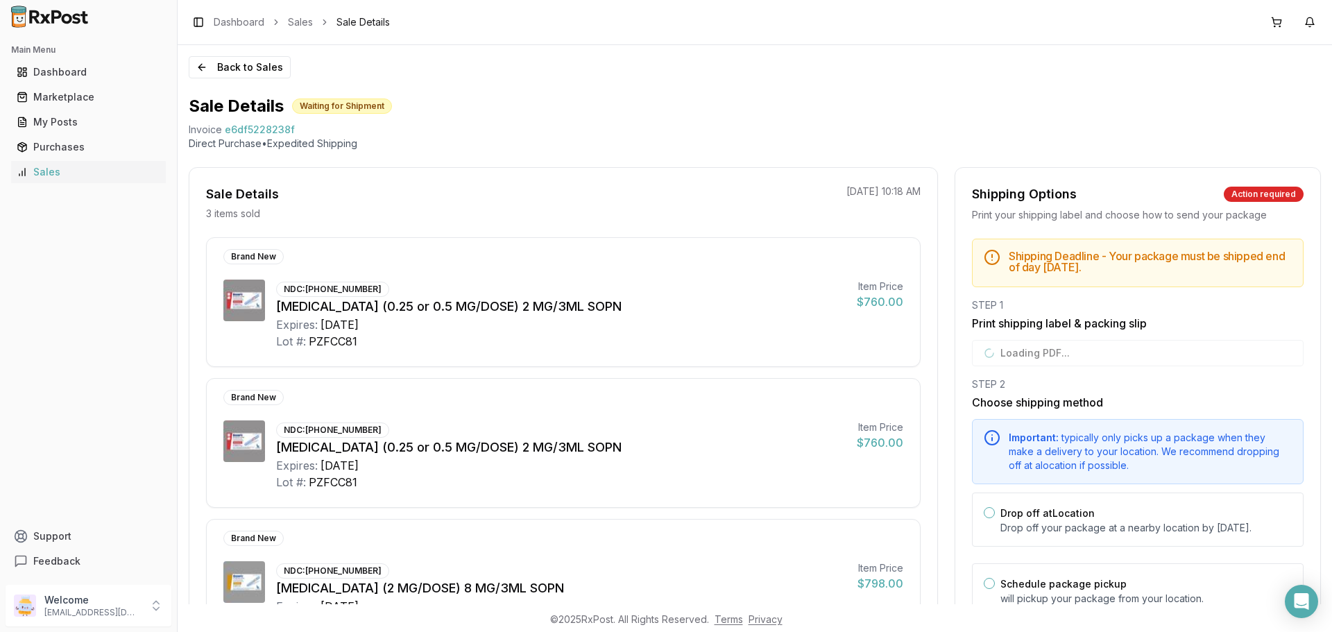
click at [1097, 356] on div "STEP 1 Print shipping label & packing slip Loading PDF..." at bounding box center [1138, 332] width 332 height 68
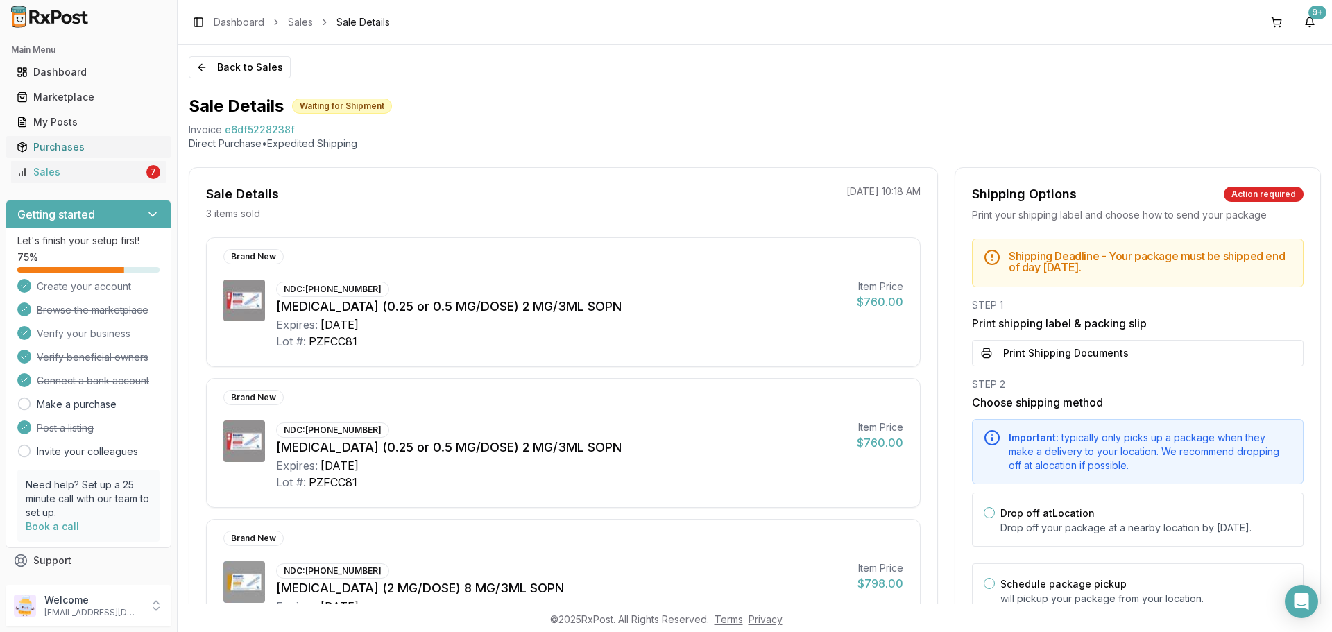
click at [24, 155] on link "Purchases" at bounding box center [88, 147] width 155 height 25
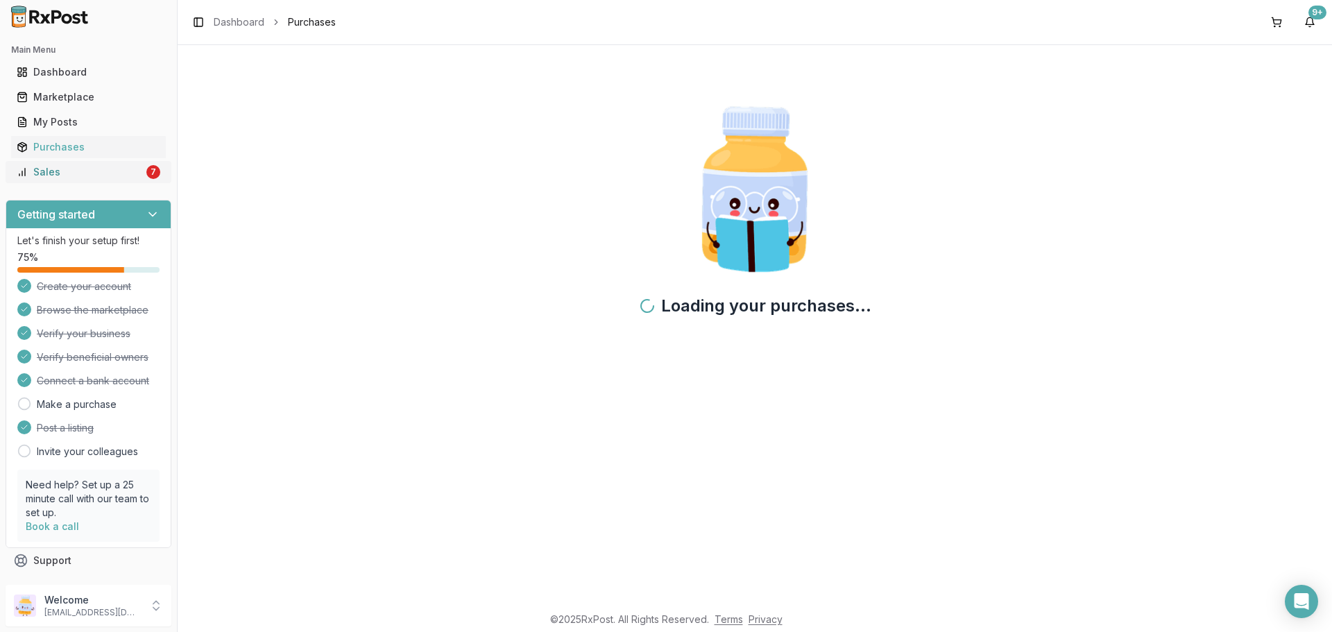
click at [37, 167] on div "Sales" at bounding box center [80, 172] width 127 height 14
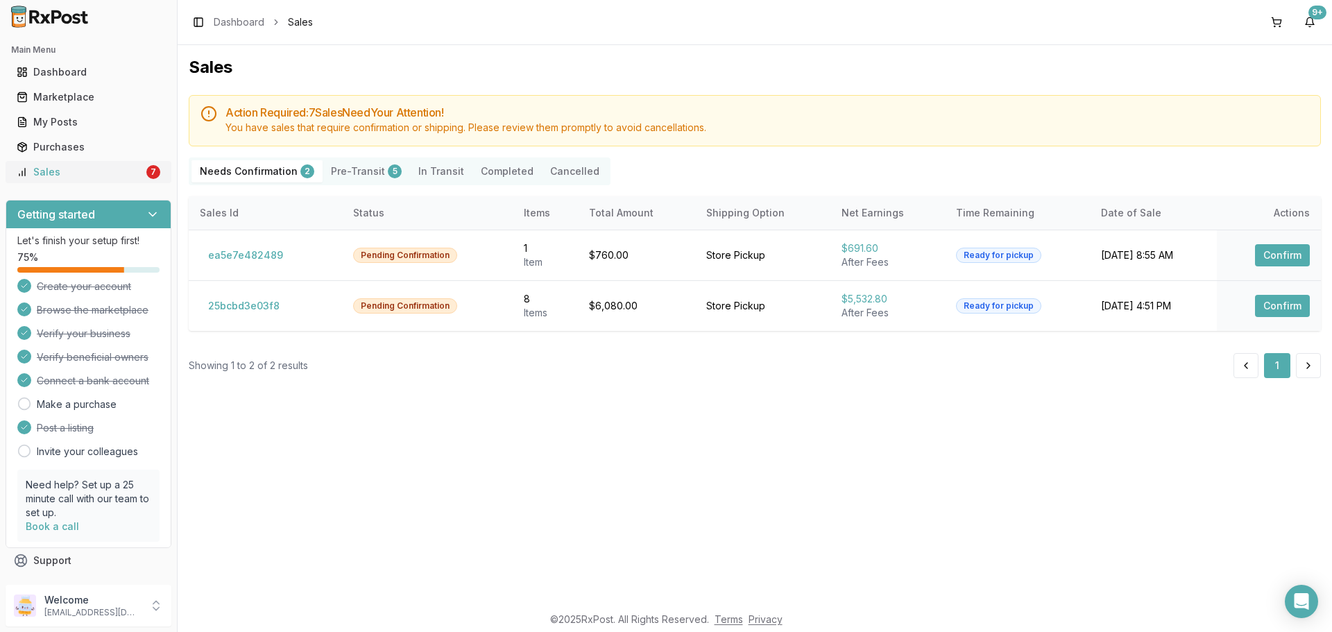
click at [77, 171] on div "Sales" at bounding box center [80, 172] width 127 height 14
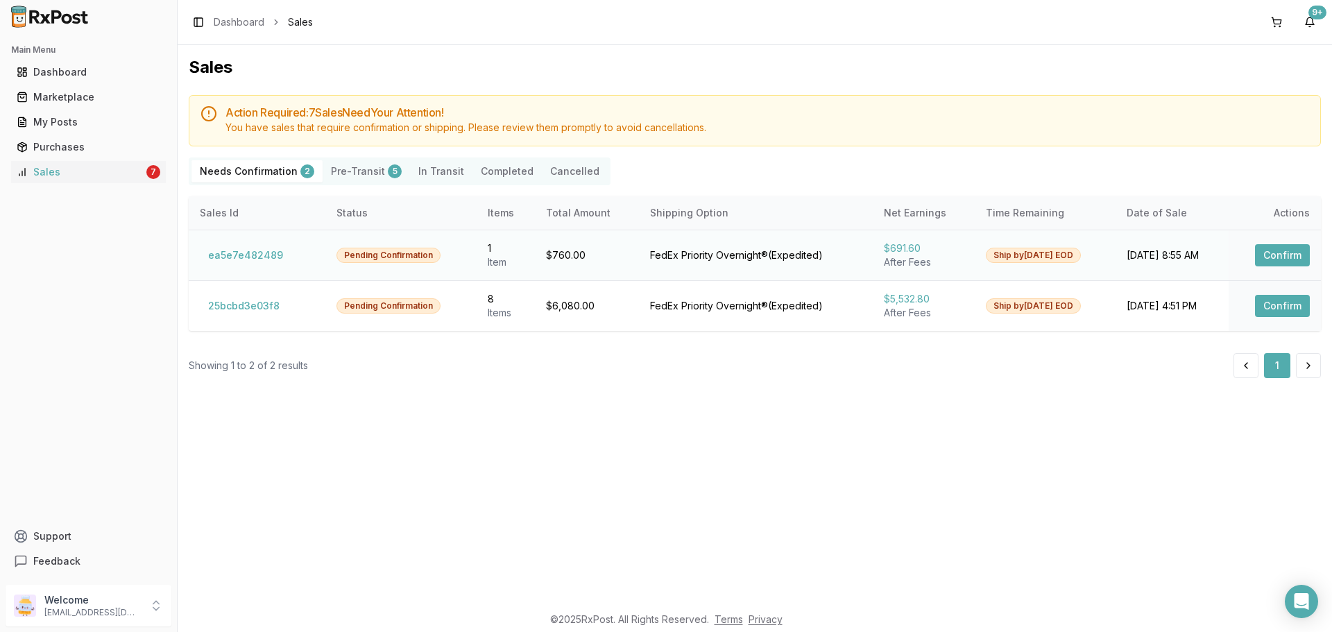
click at [1289, 253] on button "Confirm" at bounding box center [1282, 255] width 55 height 22
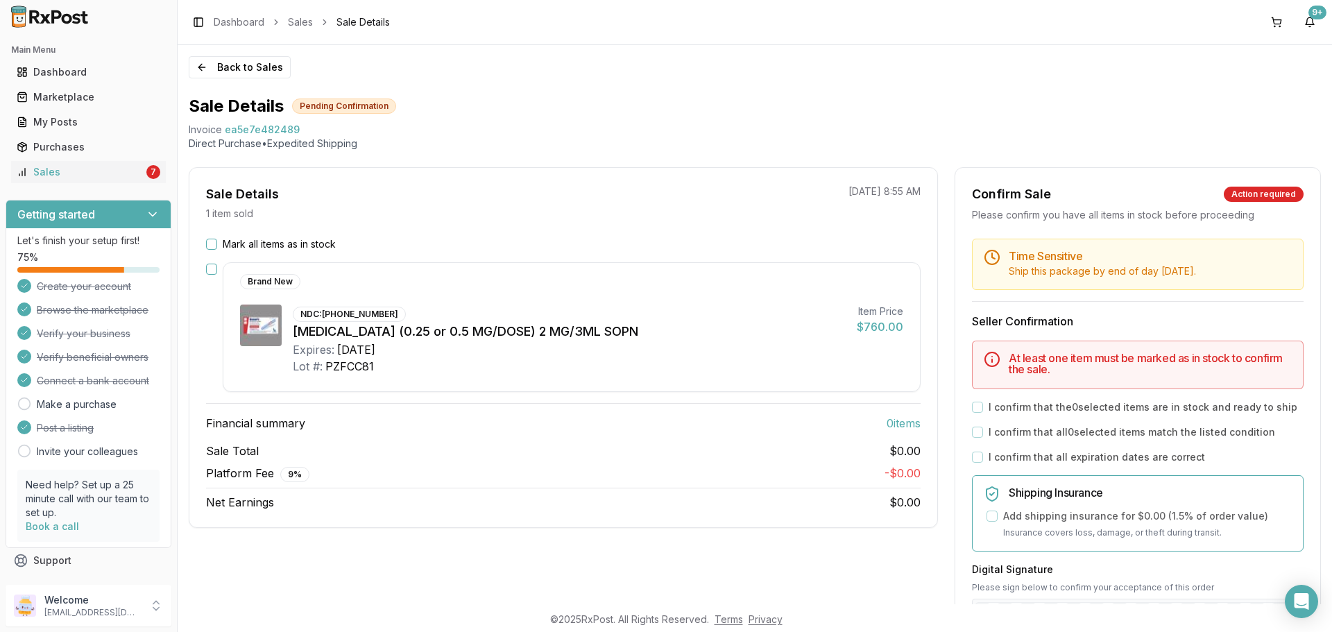
click at [213, 246] on button "Mark all items as in stock" at bounding box center [211, 244] width 11 height 11
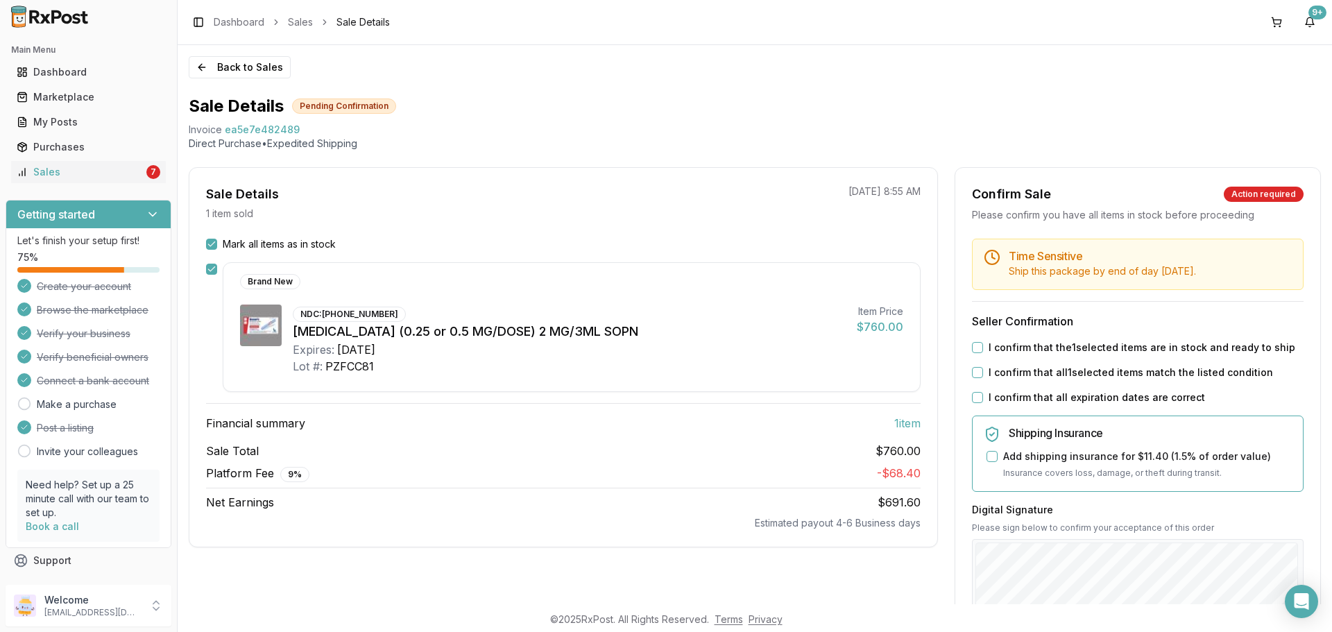
drag, startPoint x: 970, startPoint y: 393, endPoint x: 979, endPoint y: 397, distance: 9.9
click at [972, 394] on button "I confirm that all expiration dates are correct" at bounding box center [977, 397] width 11 height 11
drag, startPoint x: 973, startPoint y: 363, endPoint x: 977, endPoint y: 375, distance: 11.6
click at [976, 372] on div "Time Sensitive Ship this package by end of day today . Seller Confirmation I co…" at bounding box center [1137, 532] width 365 height 586
click at [976, 372] on button "I confirm that all 1 selected items match the listed condition" at bounding box center [977, 372] width 11 height 11
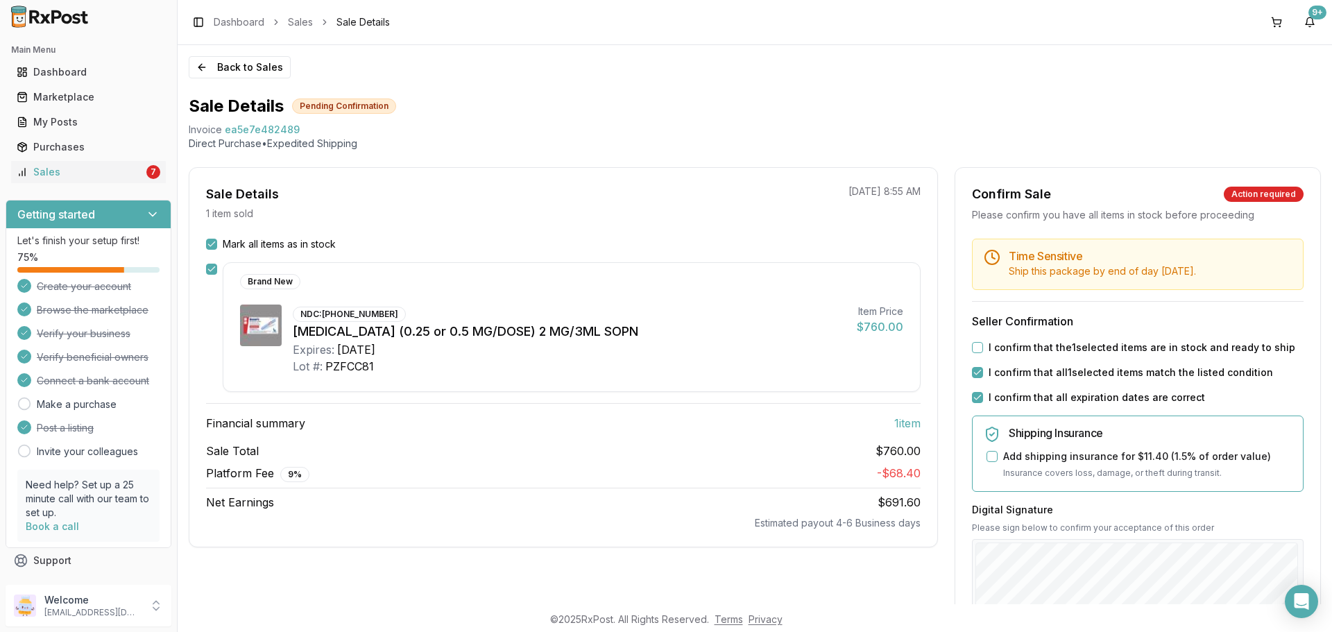
drag, startPoint x: 969, startPoint y: 347, endPoint x: 977, endPoint y: 353, distance: 10.4
click at [973, 350] on button "I confirm that the 1 selected items are in stock and ready to ship" at bounding box center [977, 347] width 11 height 11
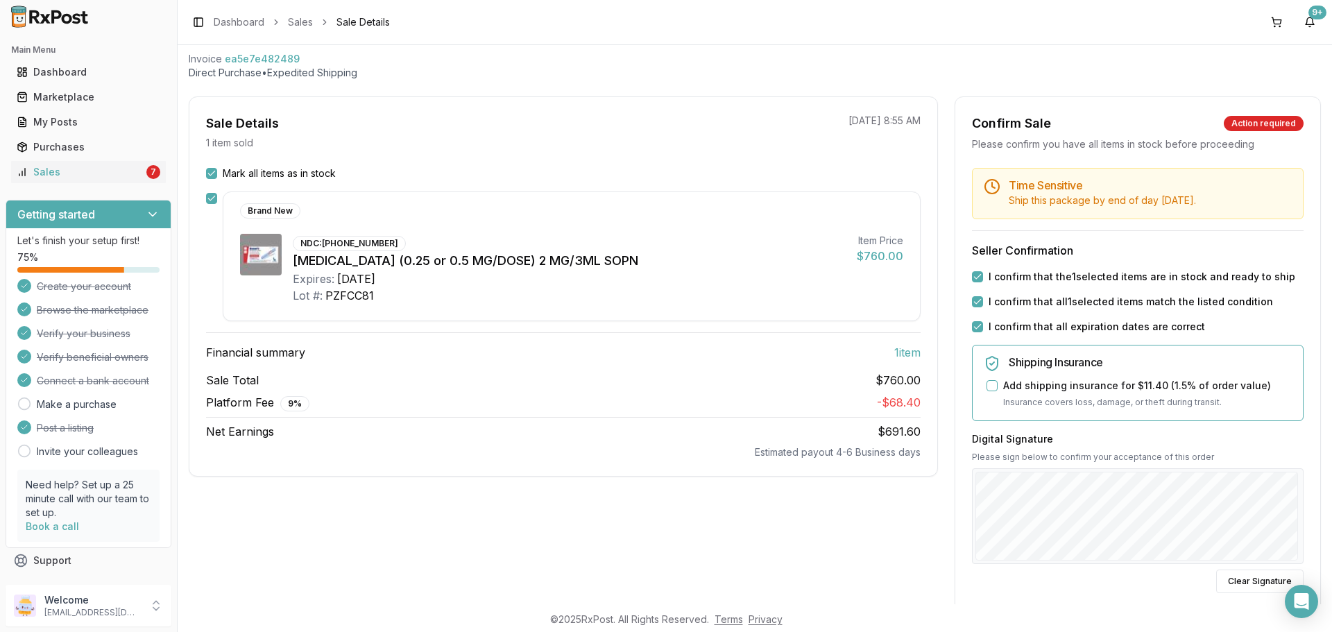
scroll to position [208, 0]
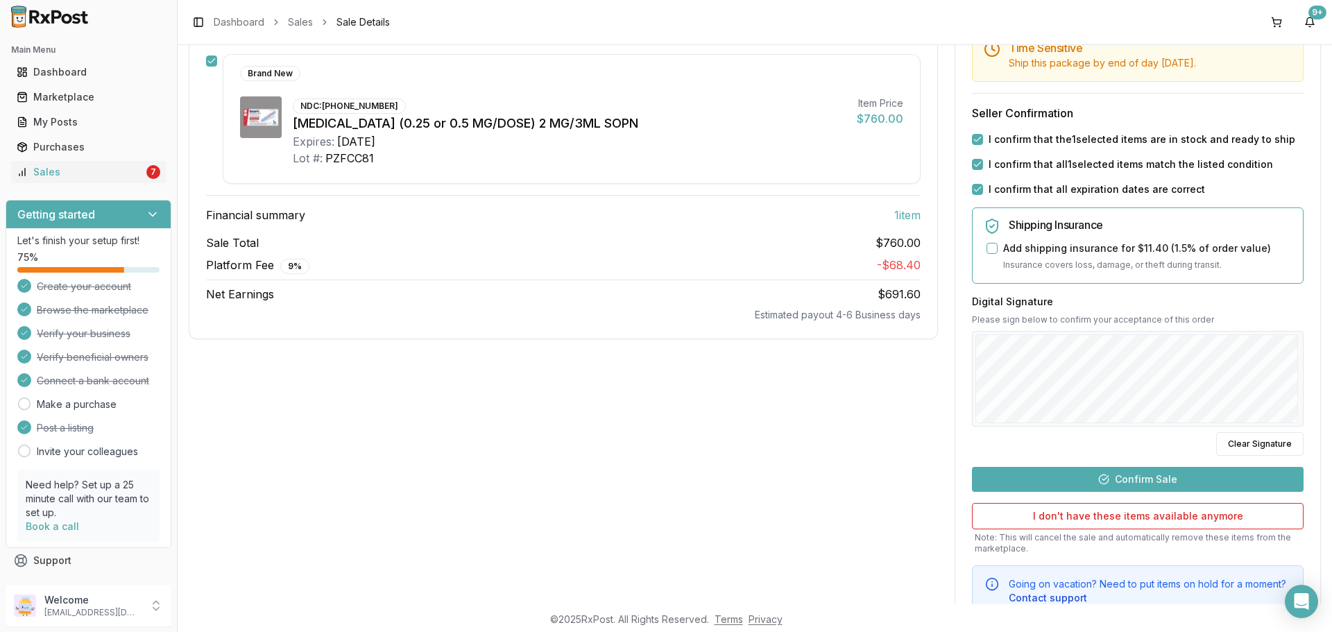
click at [1152, 481] on button "Confirm Sale" at bounding box center [1138, 479] width 332 height 25
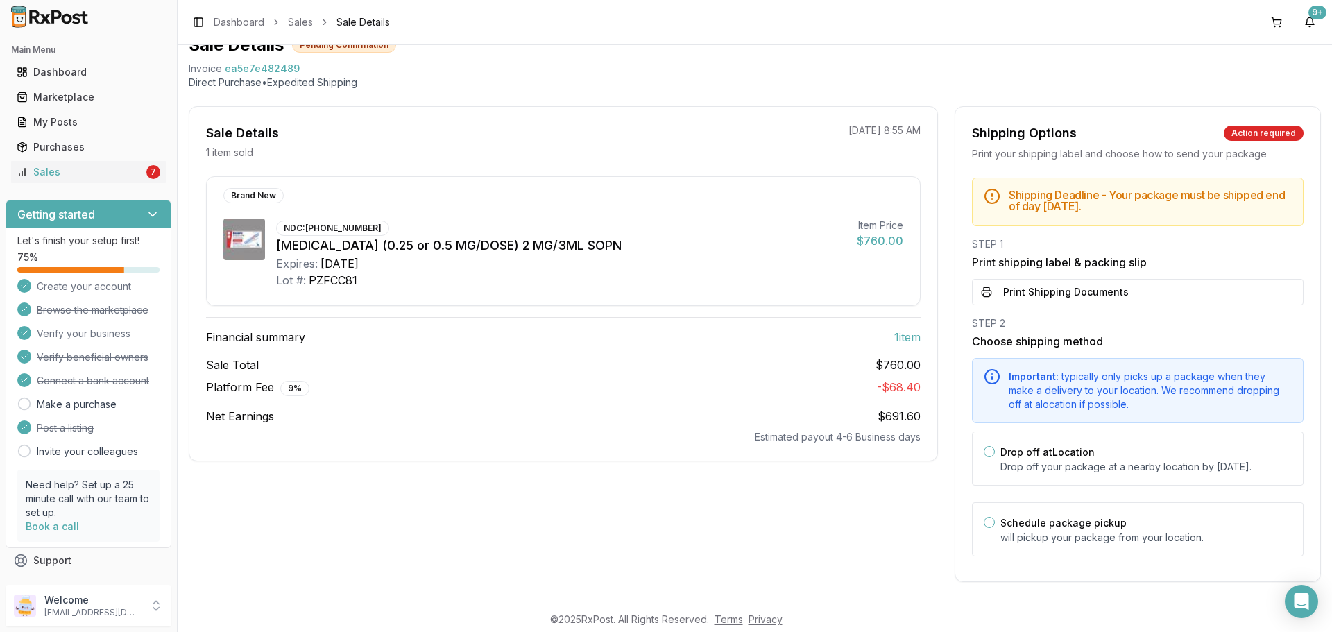
scroll to position [75, 0]
click at [1034, 281] on button "Print Shipping Documents" at bounding box center [1138, 292] width 332 height 26
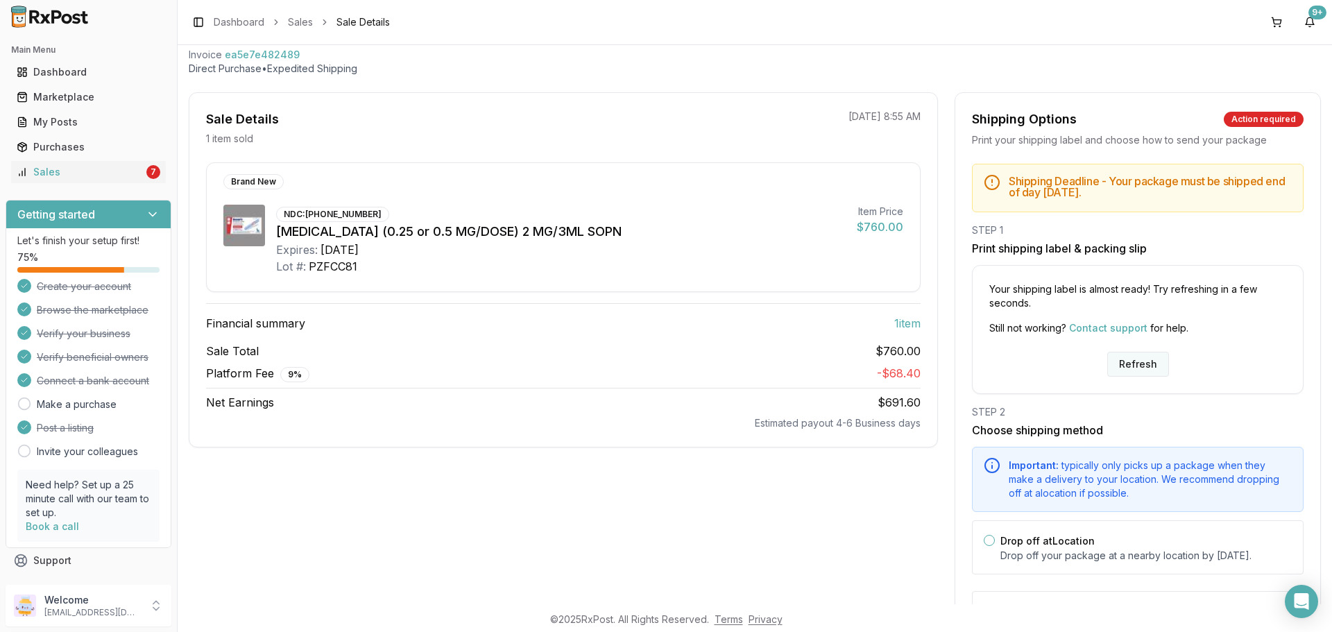
click at [1126, 368] on button "Refresh" at bounding box center [1138, 364] width 62 height 25
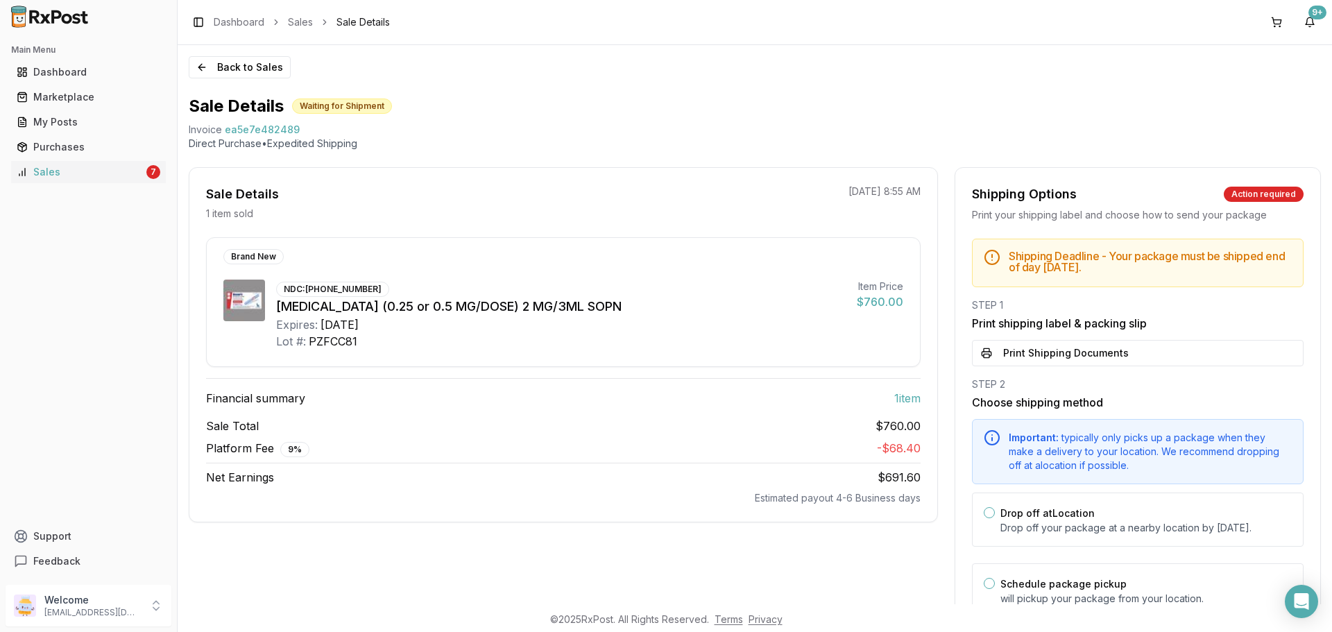
click at [1128, 365] on button "Print Shipping Documents" at bounding box center [1138, 353] width 332 height 26
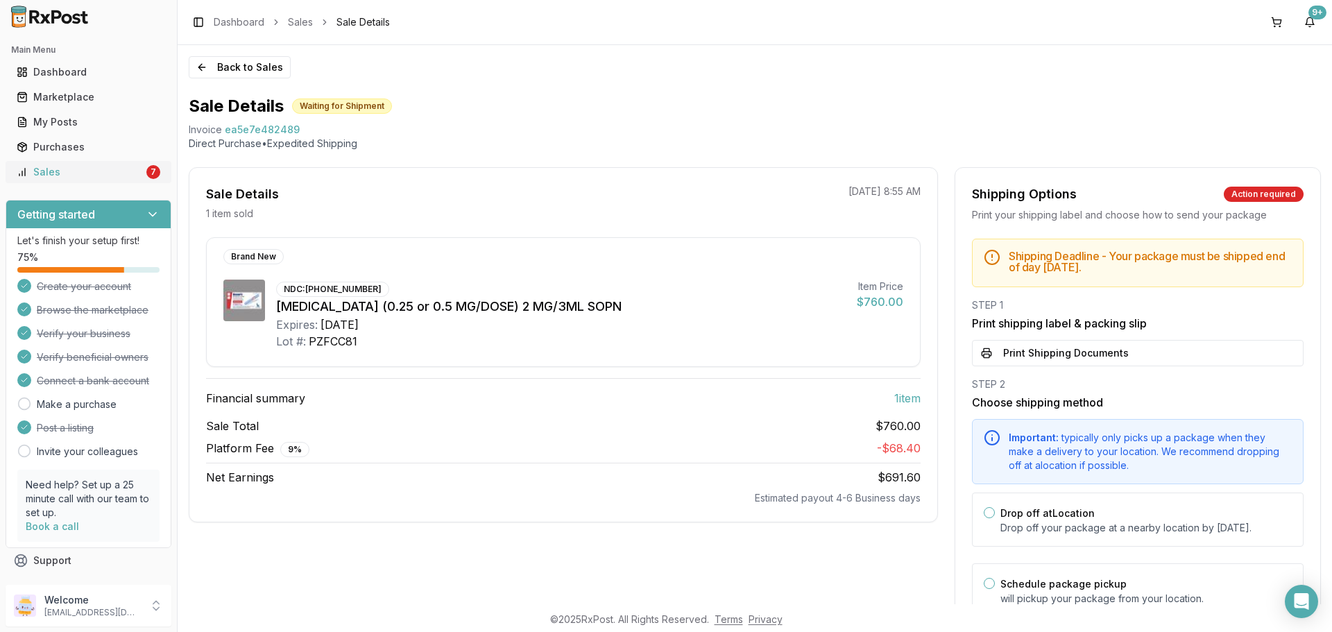
click at [80, 169] on div "Sales" at bounding box center [80, 172] width 127 height 14
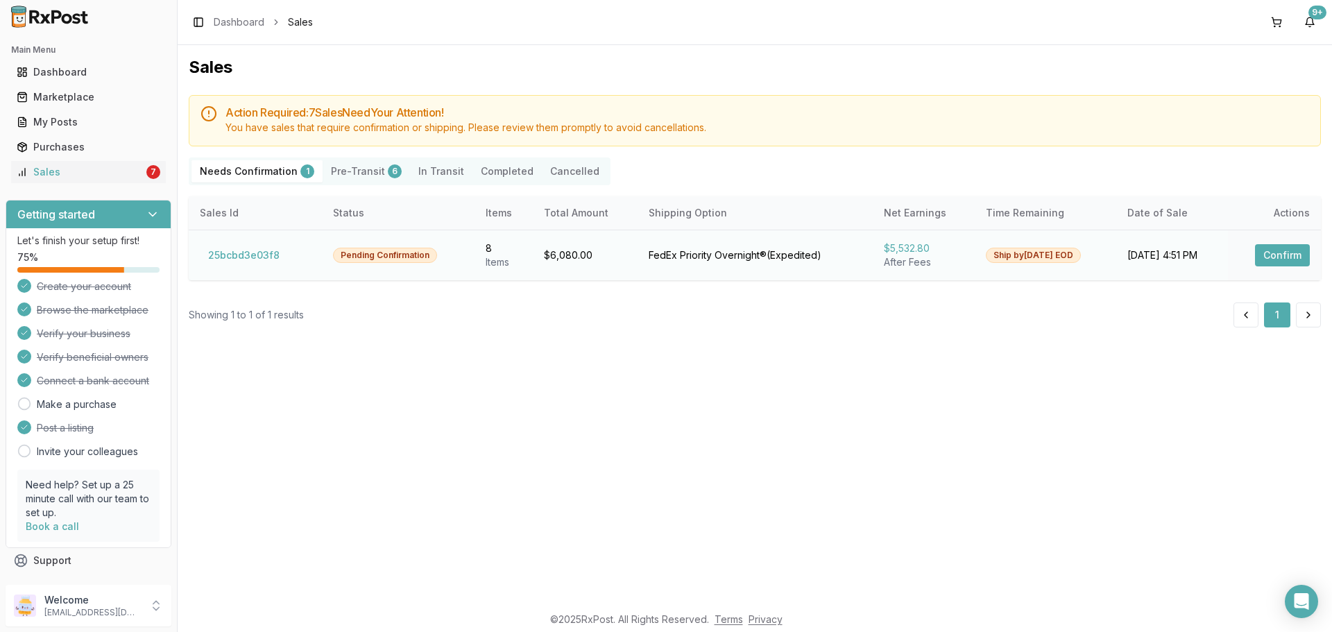
click at [1273, 251] on button "Confirm" at bounding box center [1282, 255] width 55 height 22
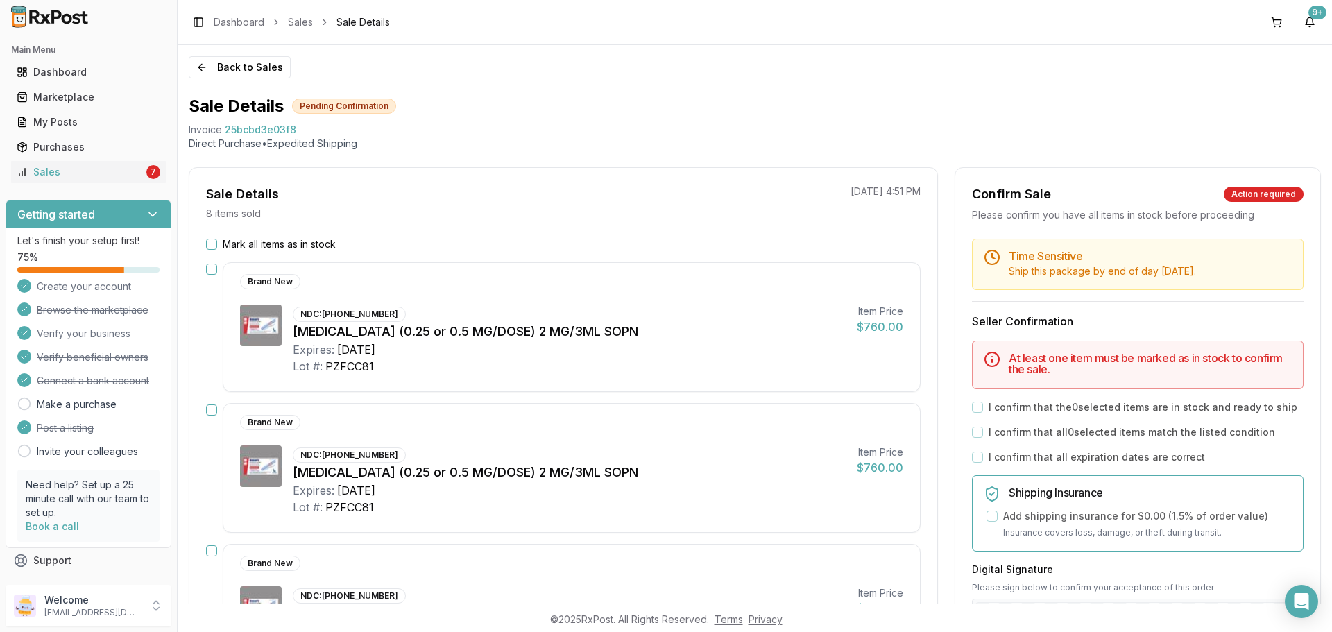
click at [214, 249] on div "Mark all items as in stock" at bounding box center [563, 244] width 714 height 14
click at [210, 244] on button "Mark all items as in stock" at bounding box center [211, 244] width 11 height 11
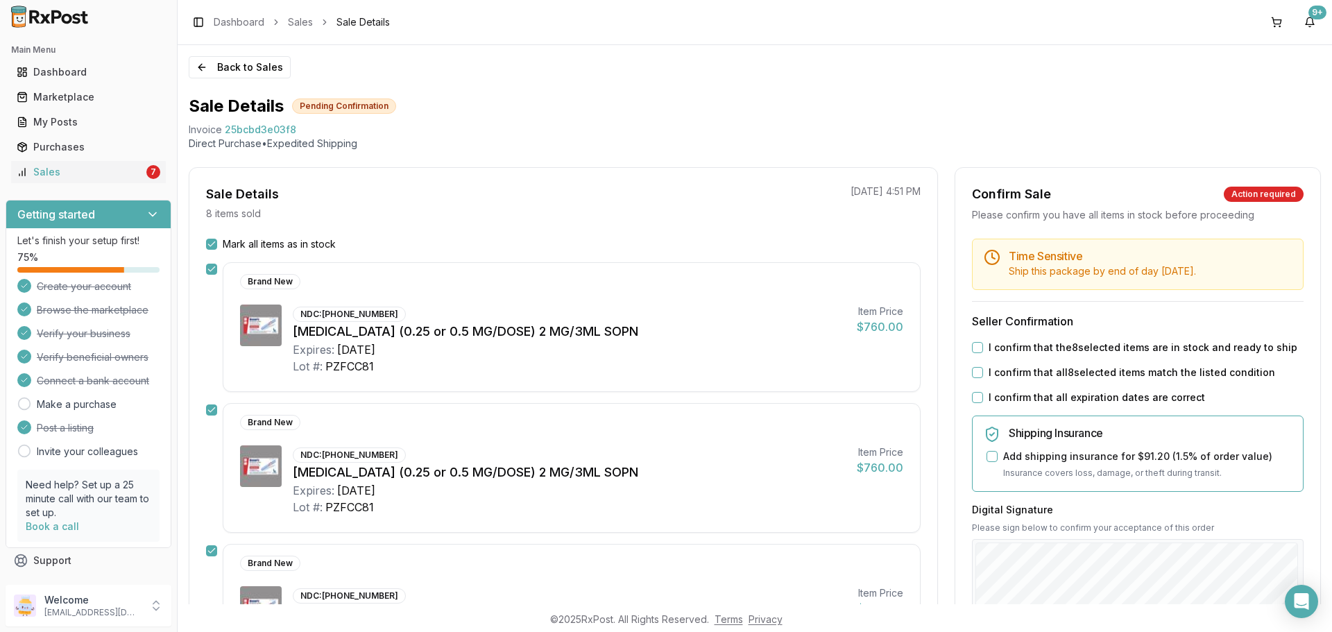
click at [974, 347] on button "I confirm that the 8 selected items are in stock and ready to ship" at bounding box center [977, 347] width 11 height 11
drag, startPoint x: 972, startPoint y: 374, endPoint x: 976, endPoint y: 388, distance: 15.0
click at [974, 377] on button "I confirm that all 8 selected items match the listed condition" at bounding box center [977, 372] width 11 height 11
click at [975, 393] on button "I confirm that all expiration dates are correct" at bounding box center [977, 397] width 11 height 11
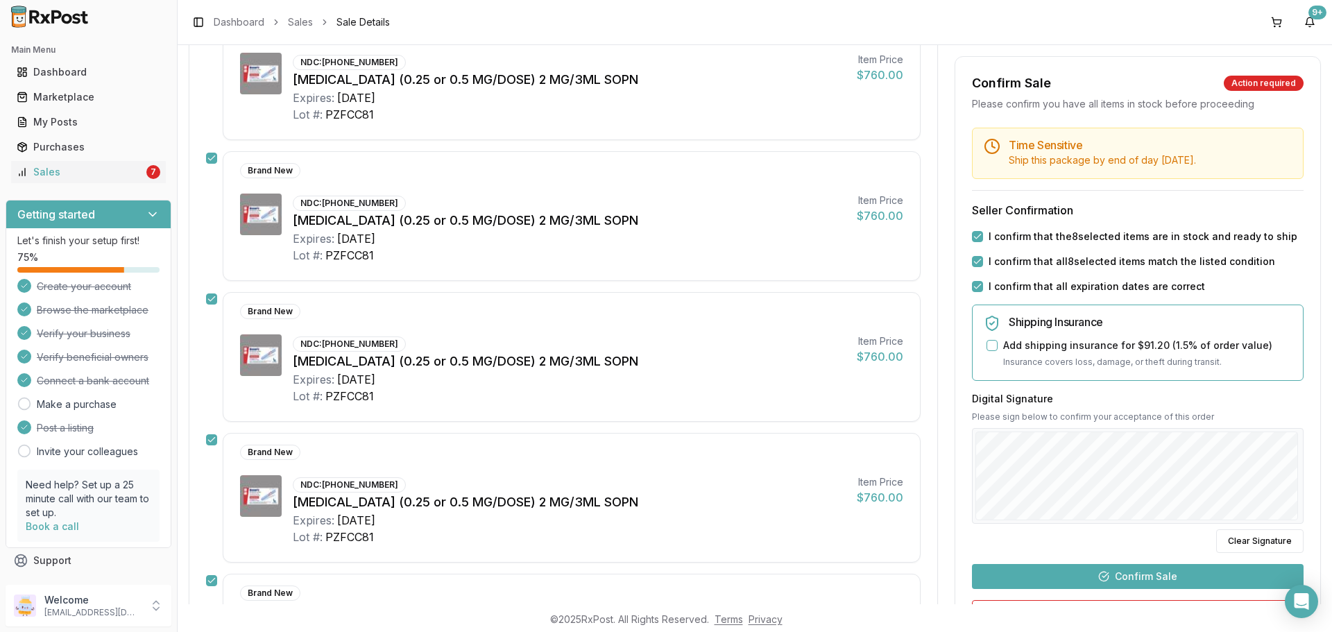
scroll to position [277, 0]
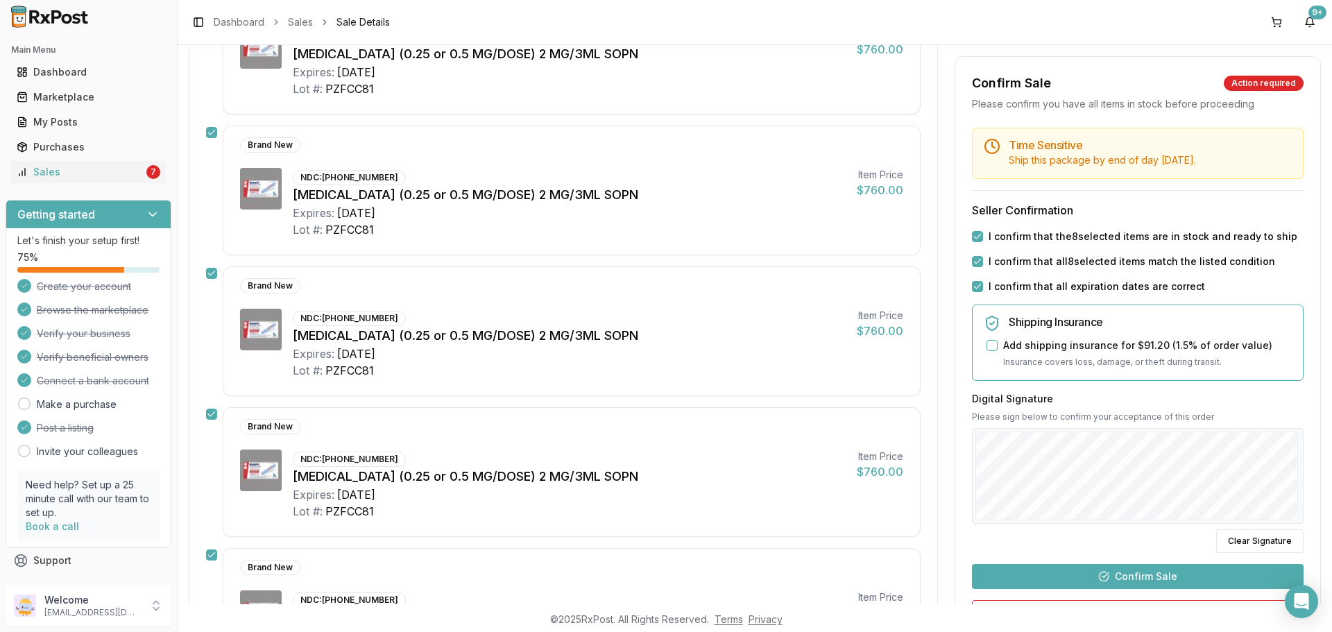
click at [1110, 572] on button "Confirm Sale" at bounding box center [1138, 576] width 332 height 25
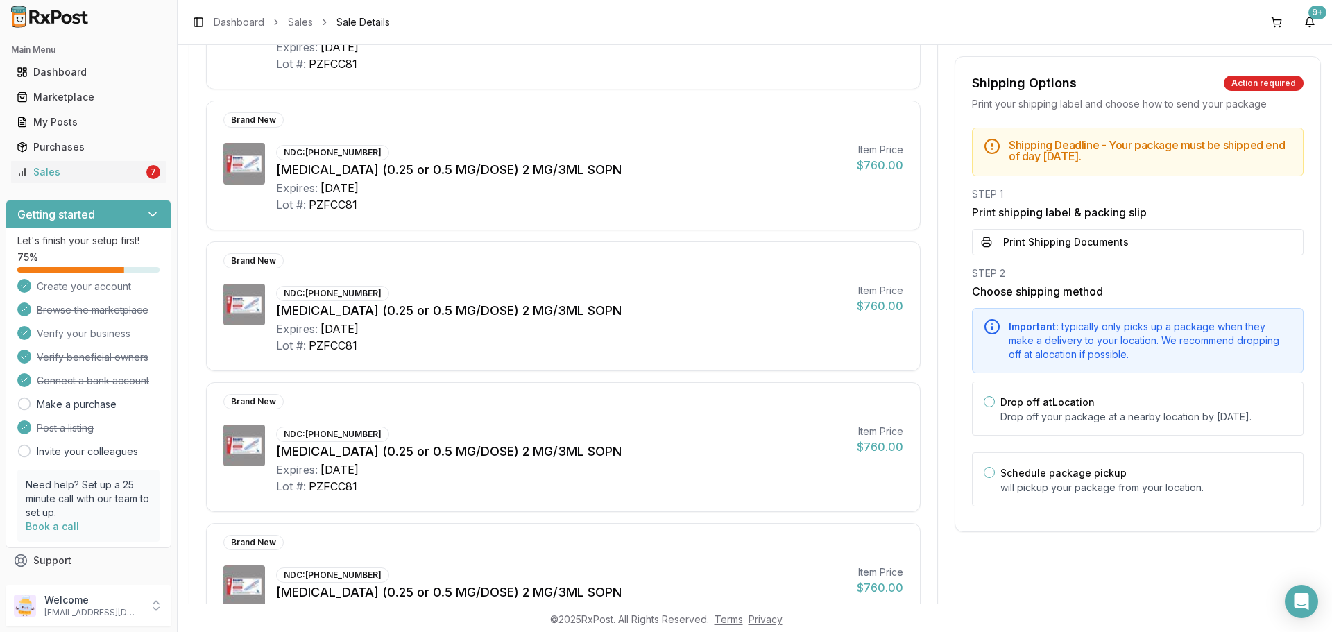
drag, startPoint x: 1059, startPoint y: 240, endPoint x: 1066, endPoint y: 246, distance: 8.9
click at [1060, 240] on button "Print Shipping Documents" at bounding box center [1138, 242] width 332 height 26
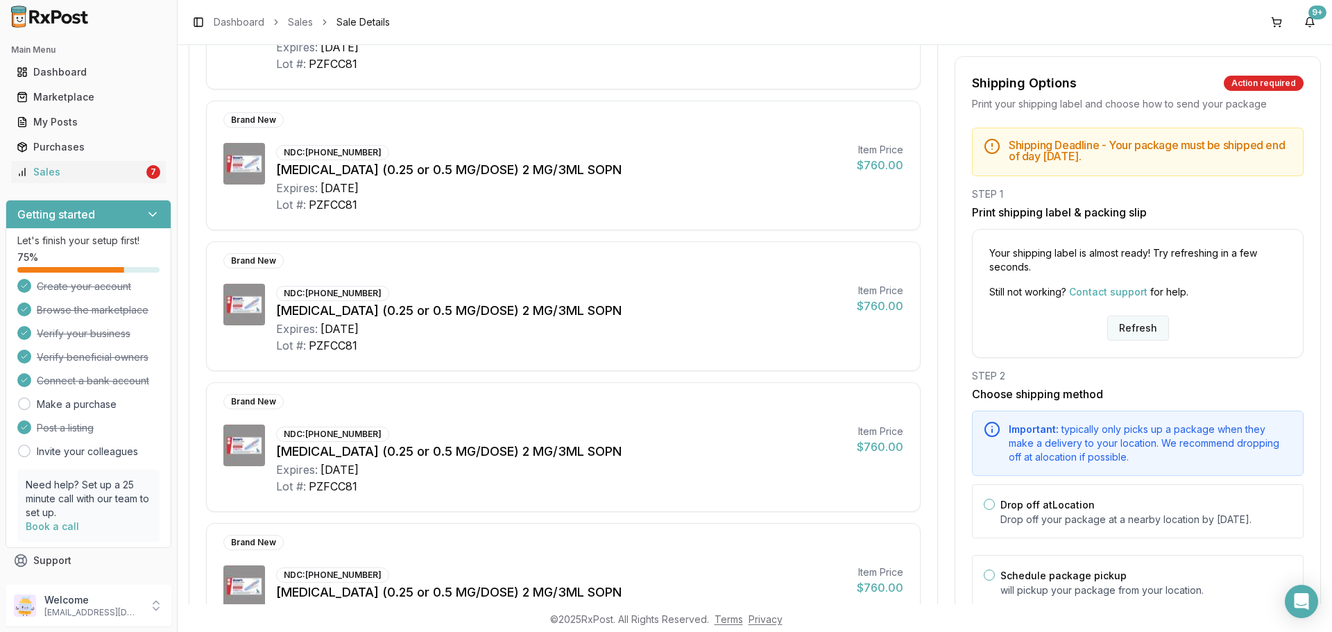
click at [1148, 335] on button "Refresh" at bounding box center [1138, 328] width 62 height 25
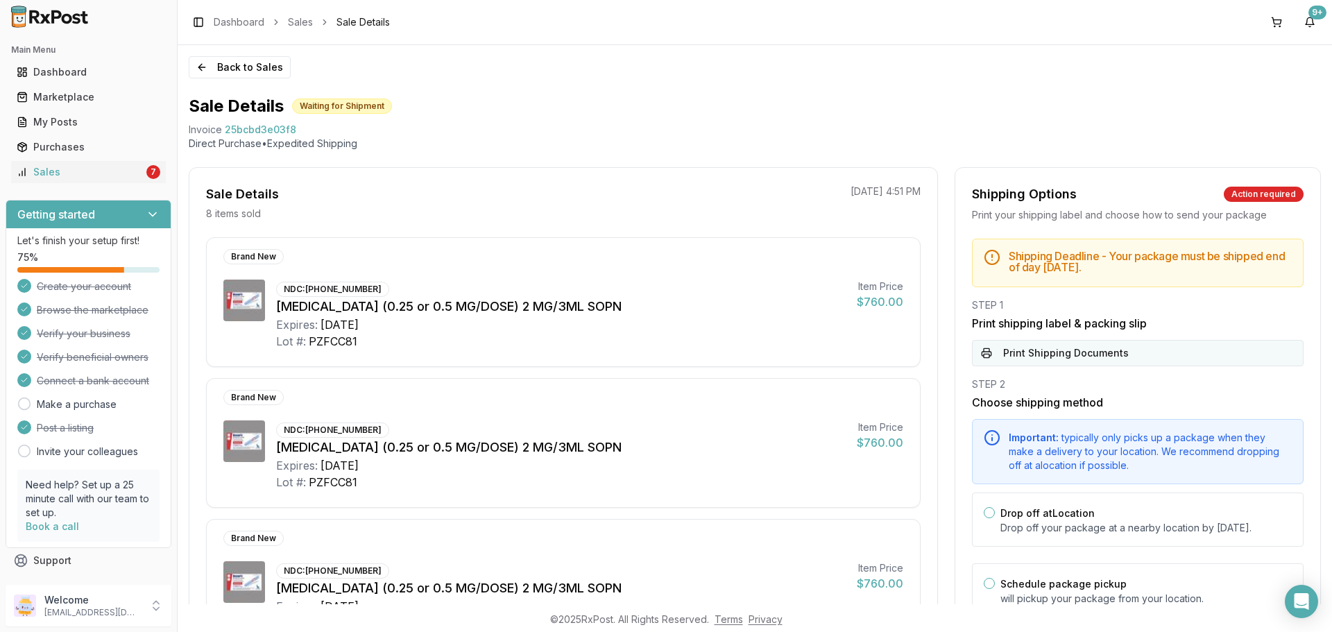
click at [1164, 351] on button "Print Shipping Documents" at bounding box center [1138, 353] width 332 height 26
click at [112, 179] on link "Sales 7" at bounding box center [88, 172] width 155 height 25
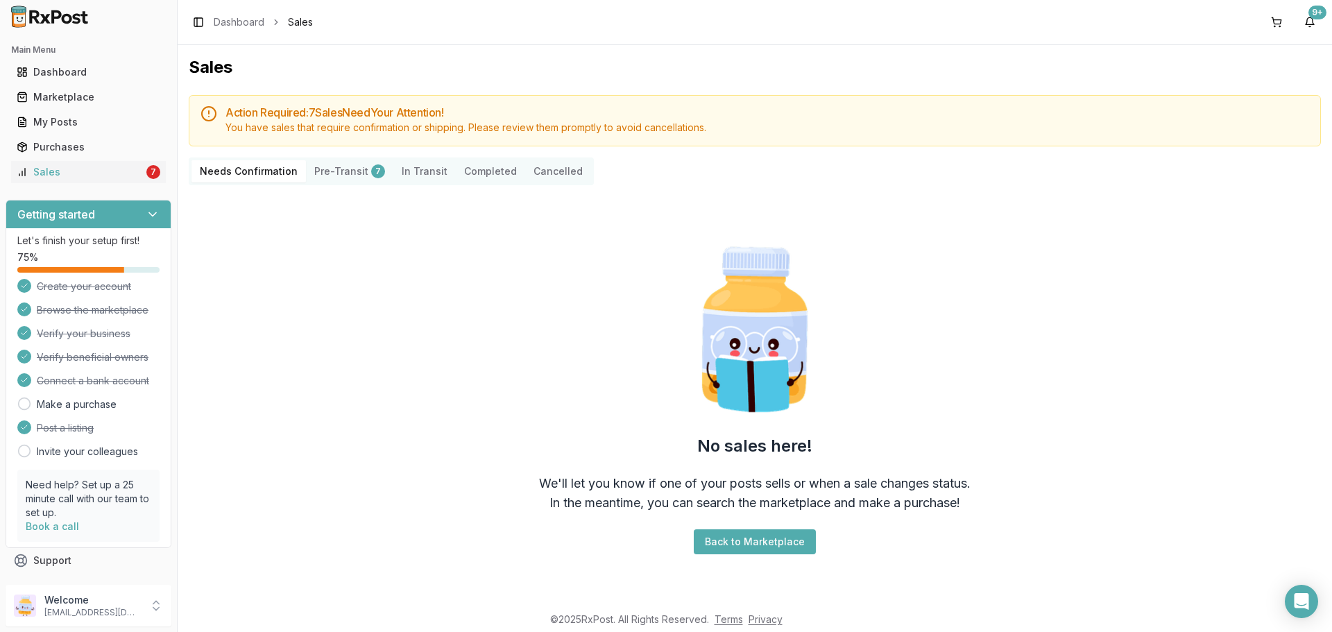
click at [347, 168] on button "Pre-Transit 7" at bounding box center [349, 171] width 87 height 22
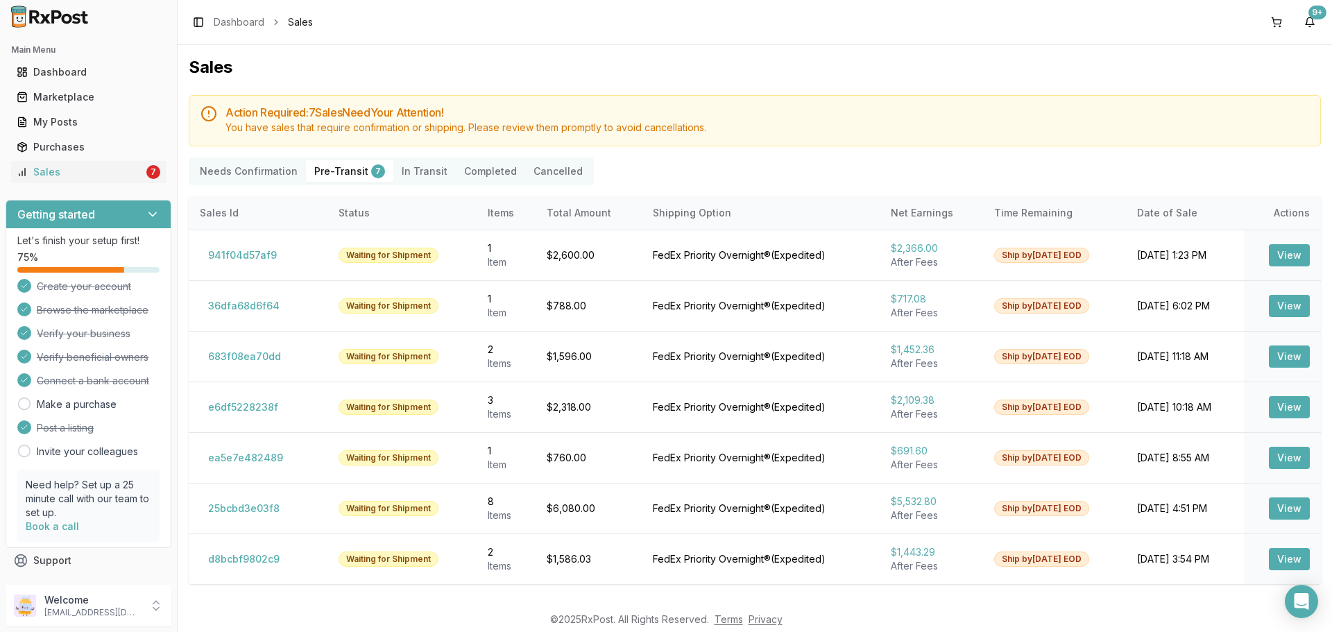
click at [422, 168] on Transit "In Transit" at bounding box center [424, 171] width 62 height 22
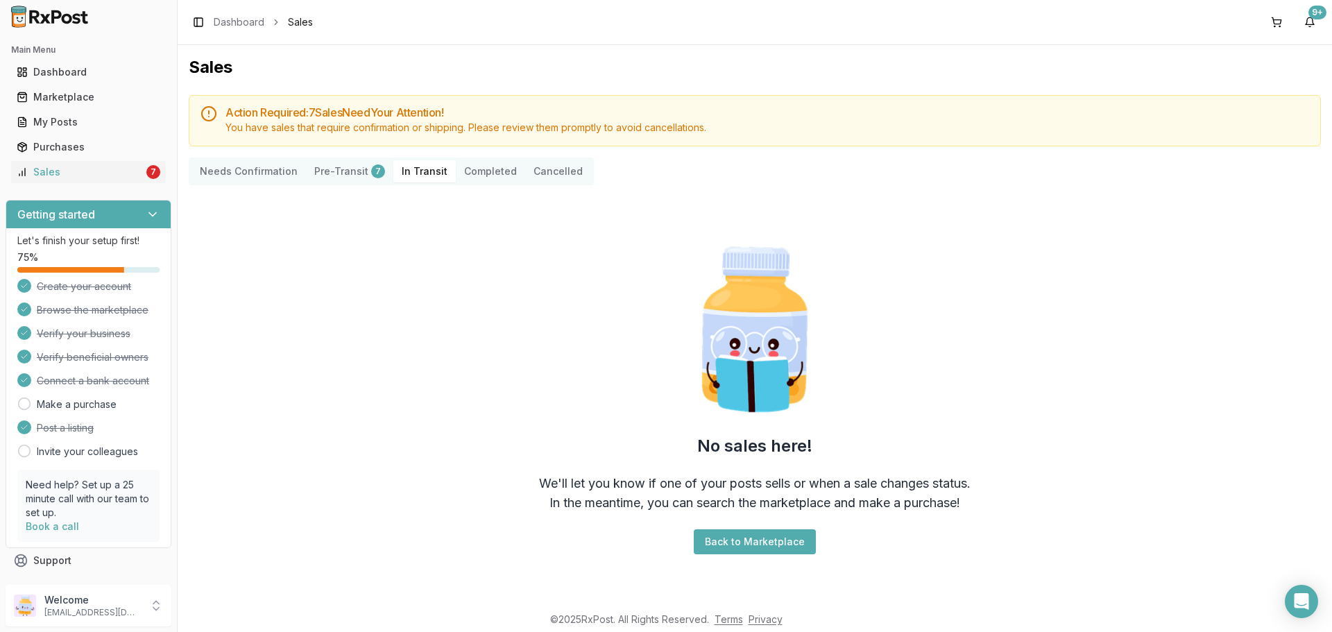
drag, startPoint x: 472, startPoint y: 173, endPoint x: 496, endPoint y: 171, distance: 24.4
click at [473, 173] on button "Completed" at bounding box center [490, 171] width 69 height 22
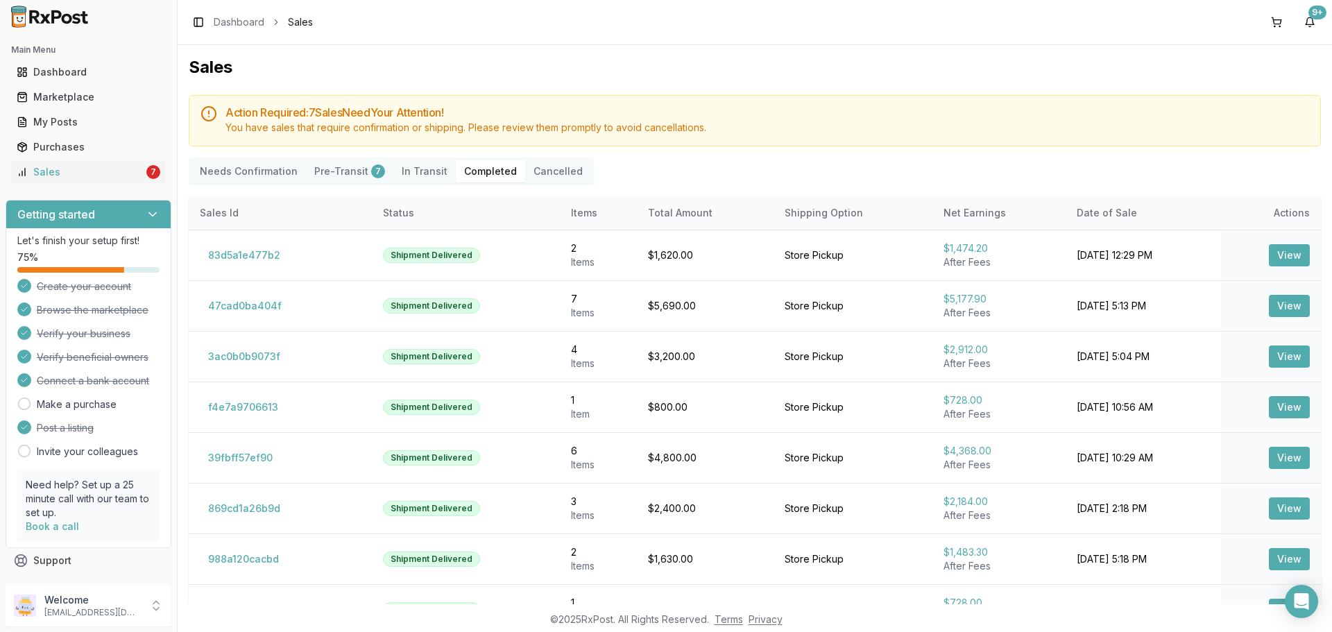
click at [239, 171] on Confirmation "Needs Confirmation" at bounding box center [248, 171] width 114 height 22
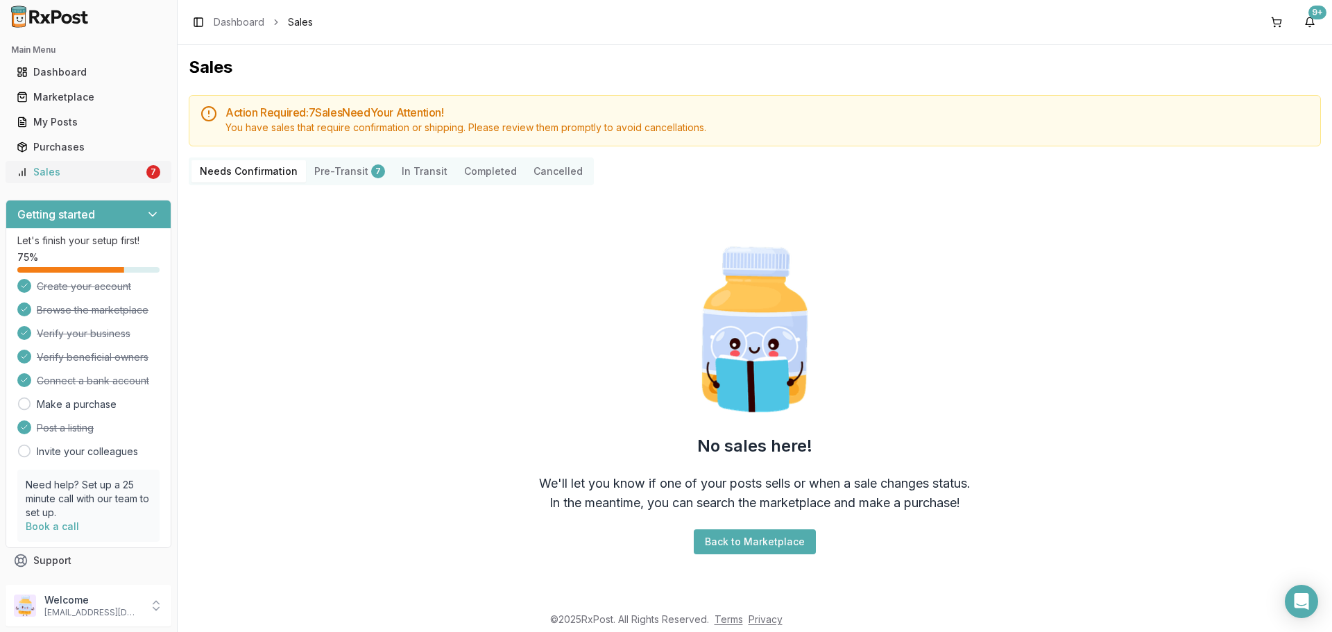
click at [89, 175] on div "Sales" at bounding box center [80, 172] width 127 height 14
click at [62, 166] on div "Sales" at bounding box center [80, 172] width 127 height 14
click at [148, 179] on link "Sales 7" at bounding box center [88, 172] width 155 height 25
click at [92, 162] on link "Sales 7" at bounding box center [88, 172] width 155 height 25
click at [86, 178] on div "Sales" at bounding box center [80, 172] width 127 height 14
